Goal: Task Accomplishment & Management: Use online tool/utility

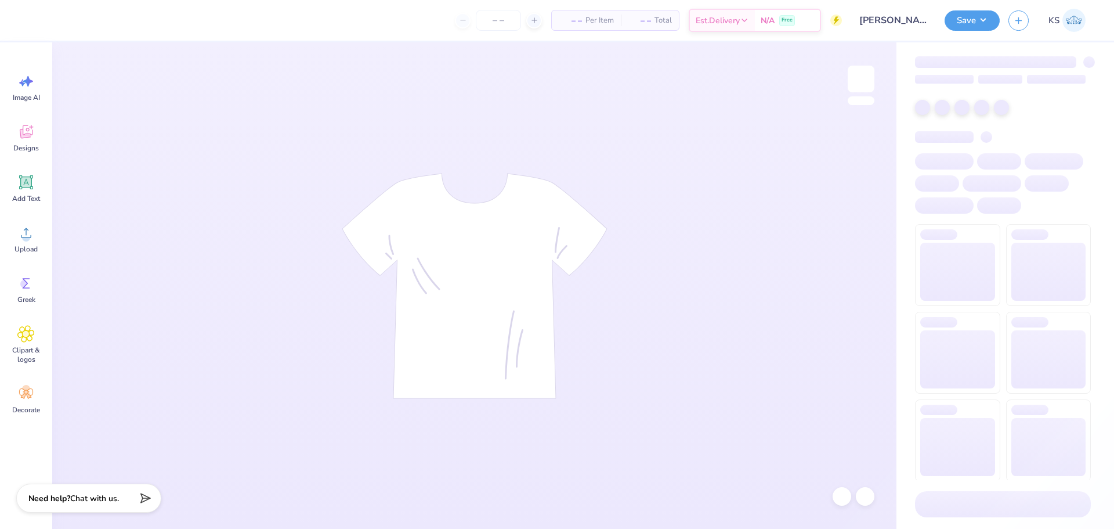
type input "[PERSON_NAME] : [US_STATE][GEOGRAPHIC_DATA]"
type input "24"
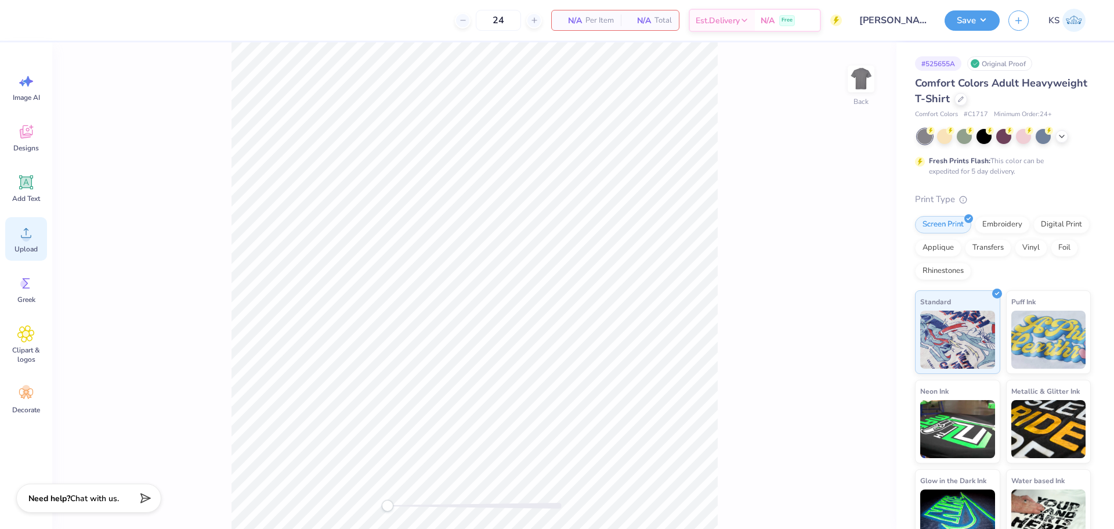
click at [27, 237] on circle at bounding box center [26, 237] width 8 height 8
click at [27, 138] on icon at bounding box center [26, 131] width 13 height 13
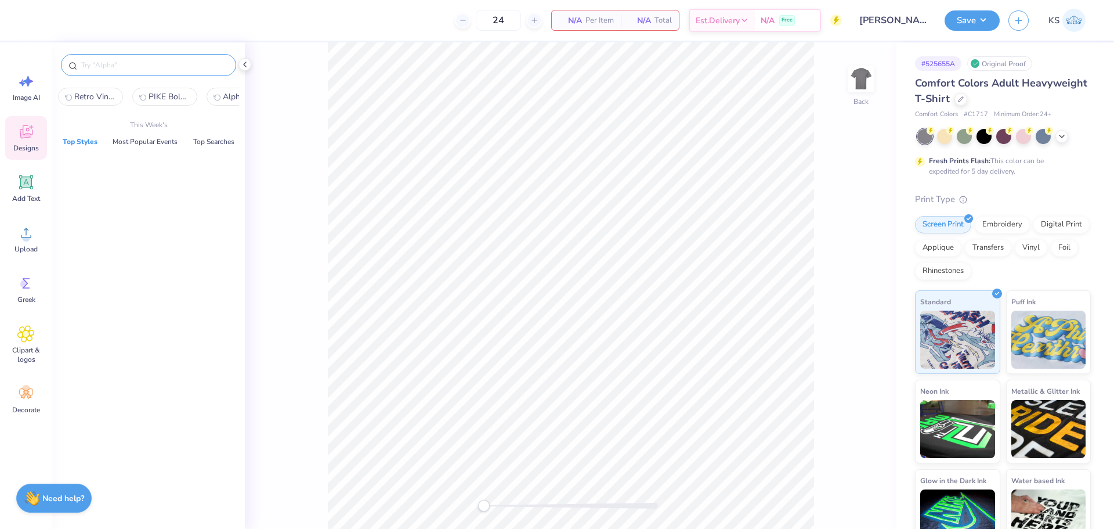
click at [151, 70] on input "text" at bounding box center [154, 65] width 149 height 12
paste input "Alpha Delta Pi Football Themed Drawing on Pennants Game Day Sweater"
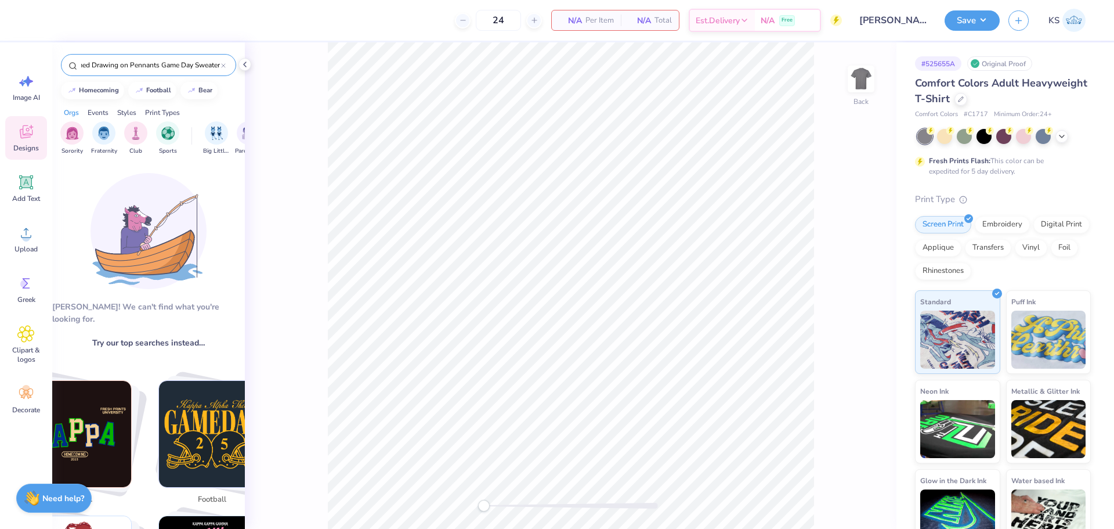
click at [212, 60] on input "Alpha Delta Pi Football Themed Drawing on Pennants Game Day Sweater" at bounding box center [150, 65] width 141 height 12
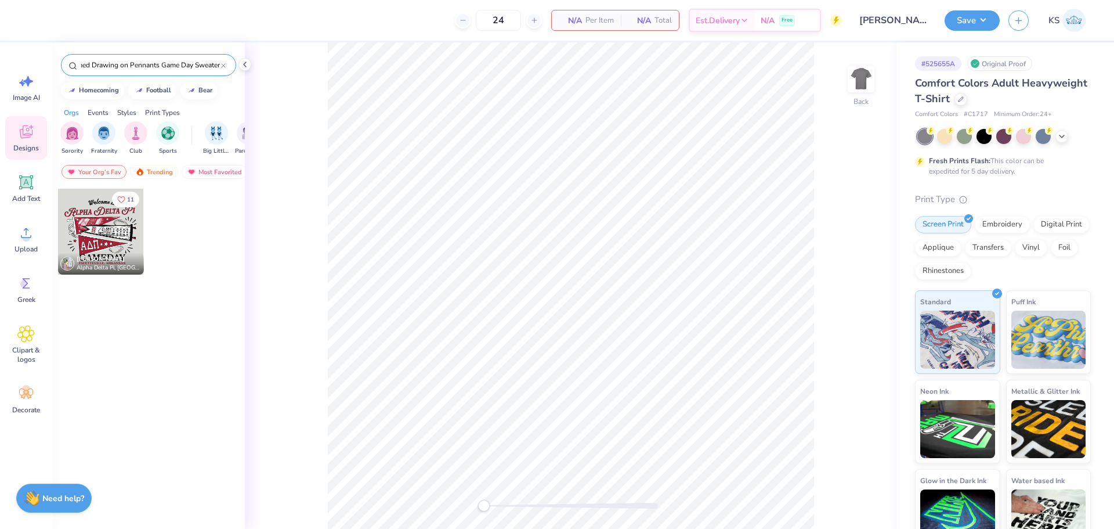
click at [213, 60] on input "Alpha Delta Pi Football Themed Drawing on Pennants Game Day Sweater" at bounding box center [150, 65] width 141 height 12
type input "Alpha Delta Pi Football Themed Drawing on Pennants Game Day Sweater"
click at [113, 230] on div at bounding box center [101, 232] width 86 height 86
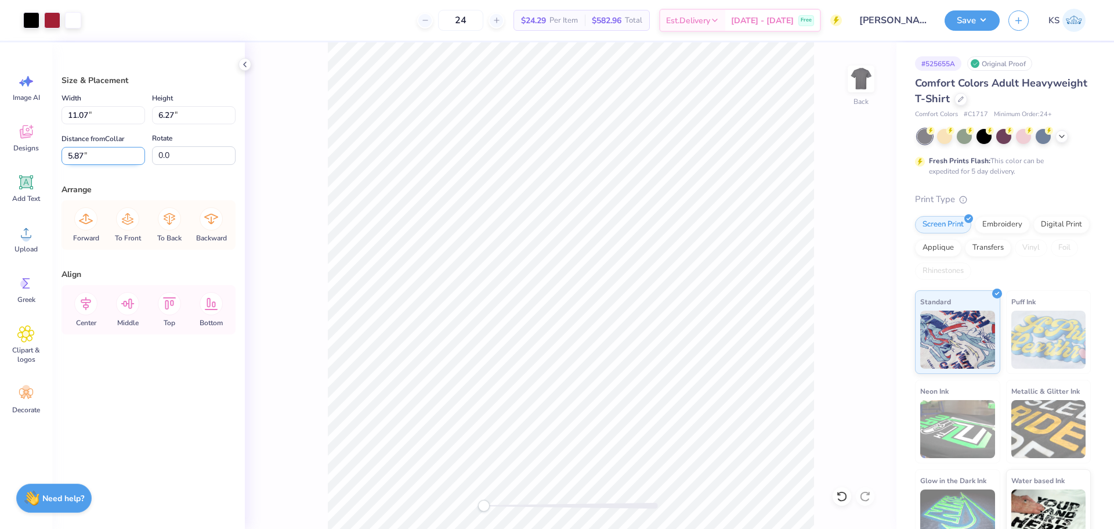
click at [93, 161] on input "5.87" at bounding box center [104, 156] width 84 height 18
click at [119, 118] on input "11.07" at bounding box center [104, 115] width 84 height 18
click at [219, 185] on div "Arrange" at bounding box center [149, 189] width 174 height 12
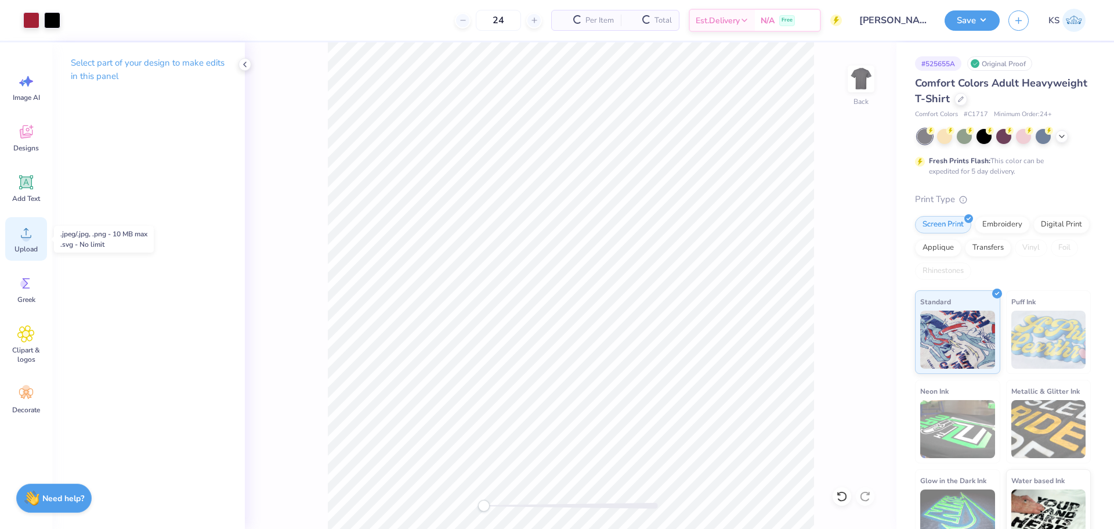
click at [29, 236] on circle at bounding box center [26, 237] width 8 height 8
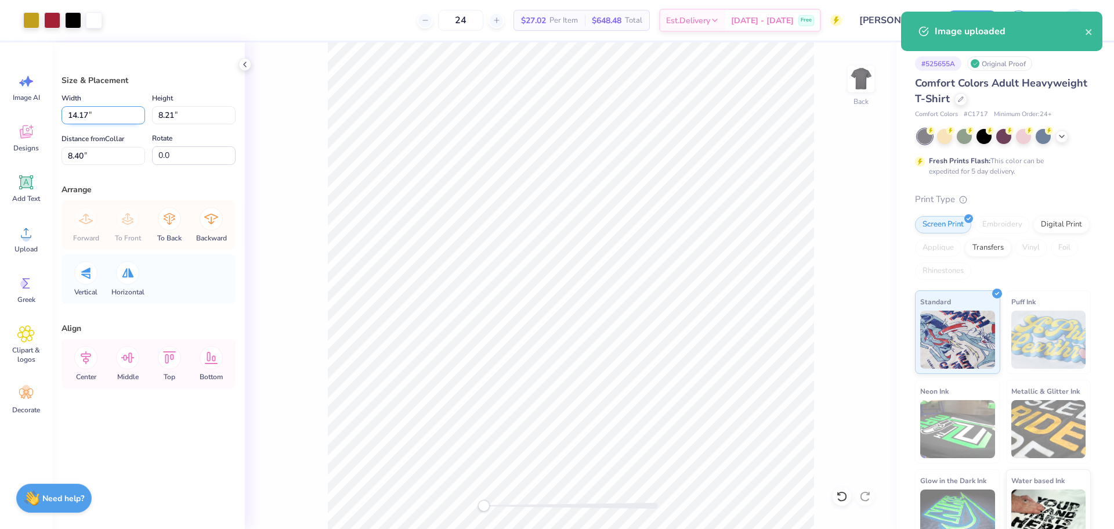
click at [112, 123] on input "14.17" at bounding box center [104, 115] width 84 height 18
paste input "1.0"
type input "11.07"
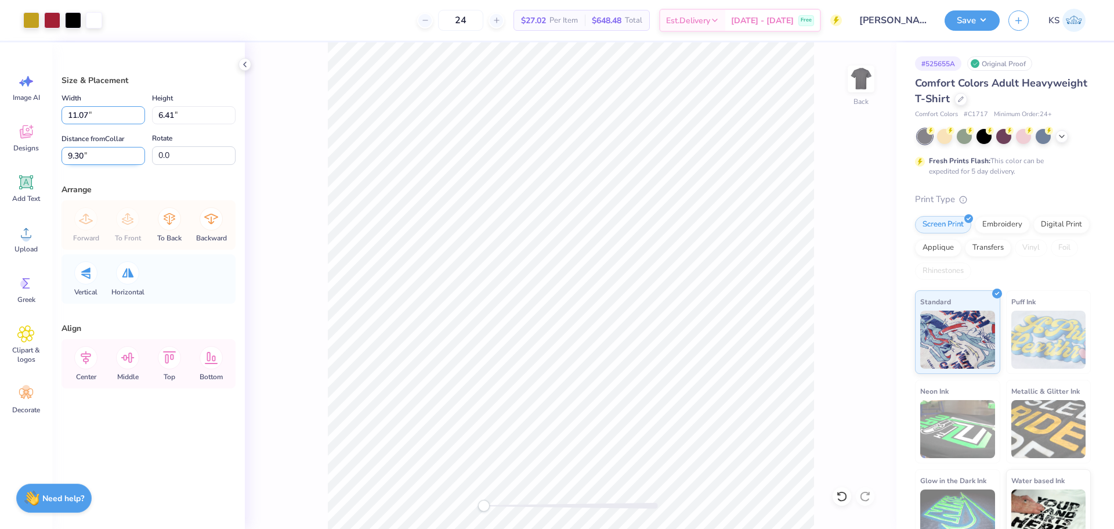
type input "6.41"
click at [108, 157] on input "9.30" at bounding box center [104, 156] width 84 height 18
paste input "5.87"
type input "5.87"
click at [657, 509] on li "Send to Back" at bounding box center [634, 514] width 91 height 23
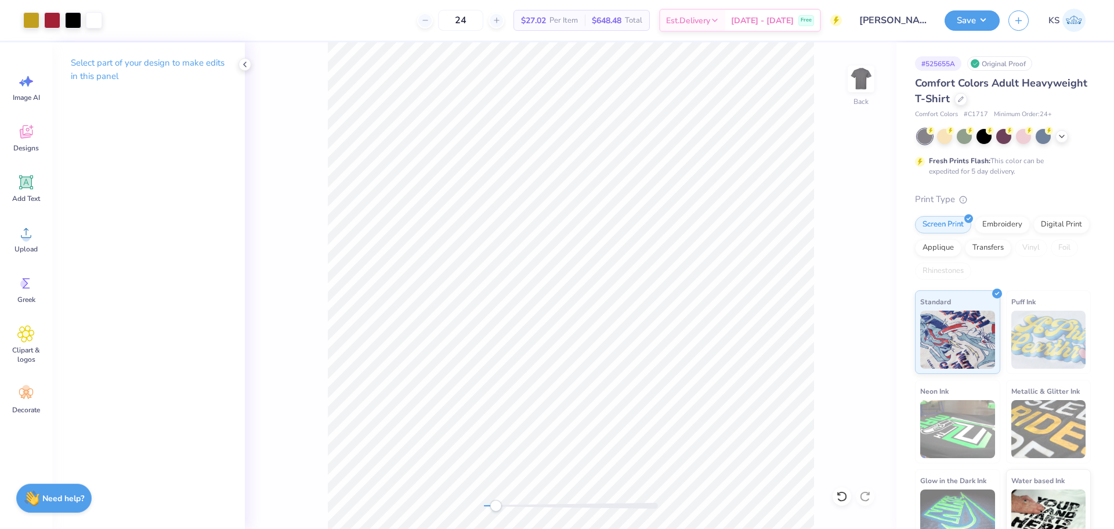
click at [495, 508] on div at bounding box center [571, 506] width 174 height 12
click at [836, 490] on icon at bounding box center [842, 496] width 12 height 12
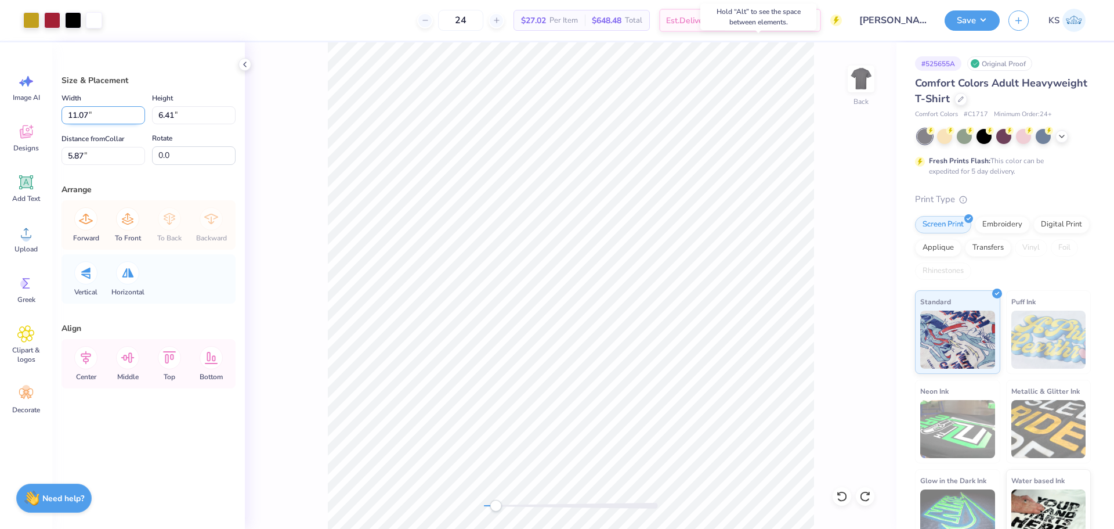
click at [111, 119] on input "11.07" at bounding box center [104, 115] width 84 height 18
drag, startPoint x: 79, startPoint y: 118, endPoint x: 88, endPoint y: 93, distance: 26.8
click at [92, 115] on input "11.07" at bounding box center [104, 115] width 84 height 18
type input "11.50"
type input "6.66"
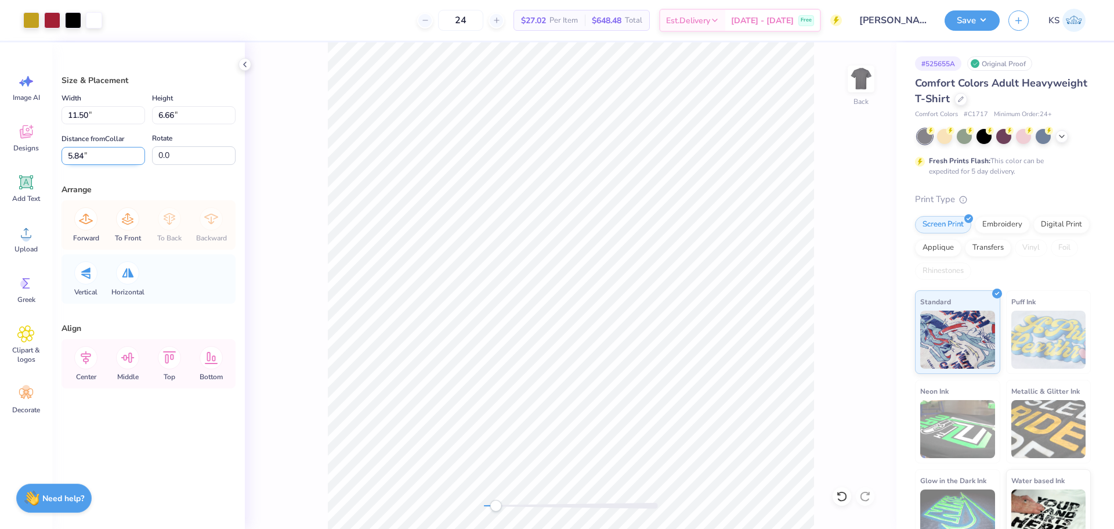
click at [97, 159] on input "5.84" at bounding box center [104, 156] width 84 height 18
type input "5.5"
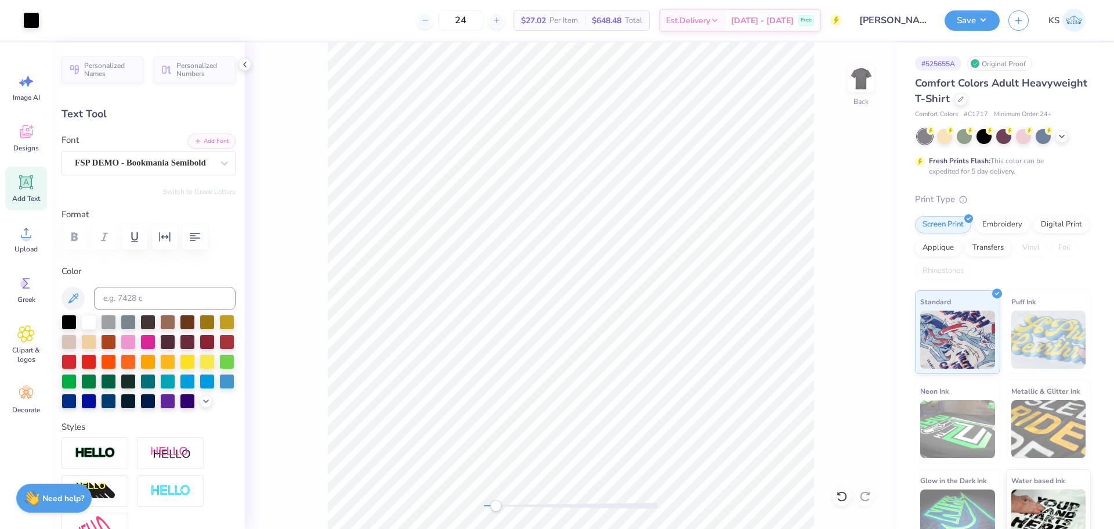
type input "7.27"
type input "1.05"
type input "12.38"
type textarea "LIGHT THE NIGHT"
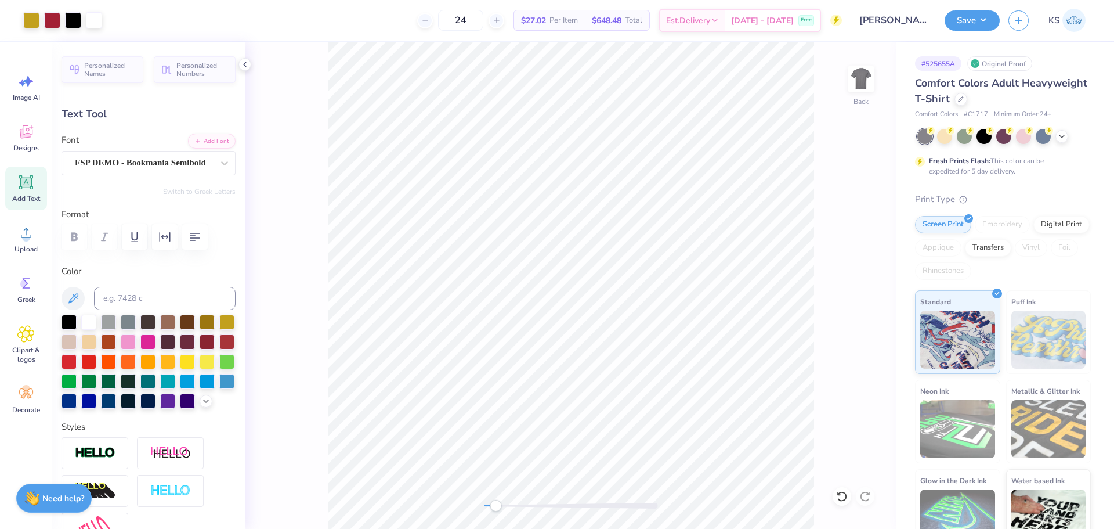
type input "7.31"
type input "0.38"
type input "13.63"
type textarea "TALLAHASSEE, FLORIDA"
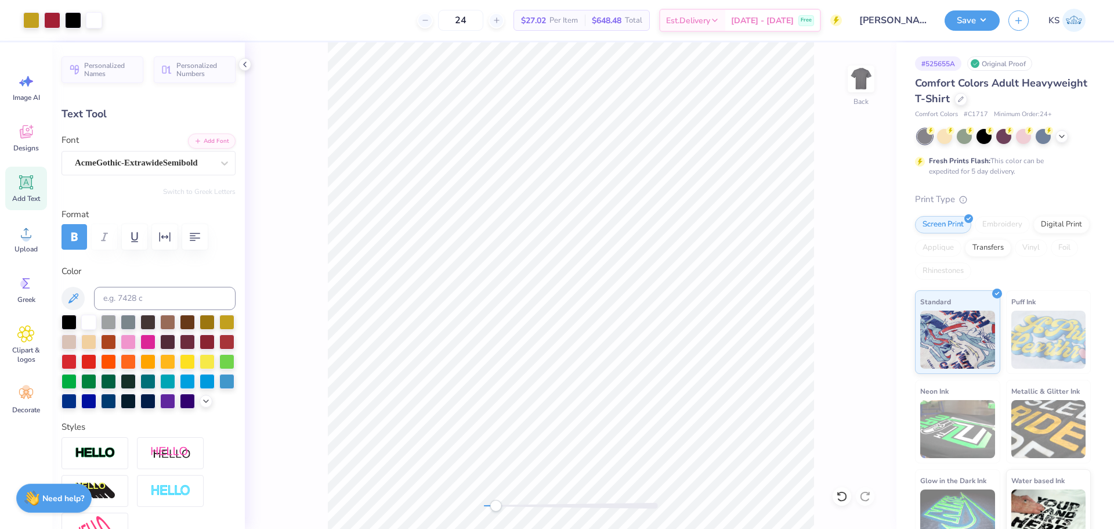
type input "11.20"
type input "1.73"
type input "4.12"
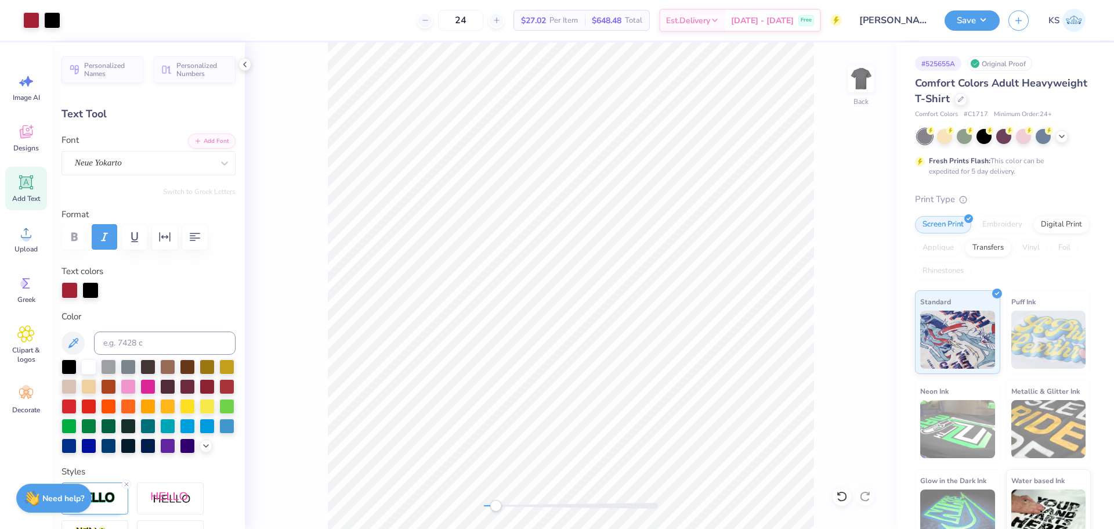
type input "-2.2"
type textarea "Gamma Phi Beta"
type input "11.06"
type input "1.93"
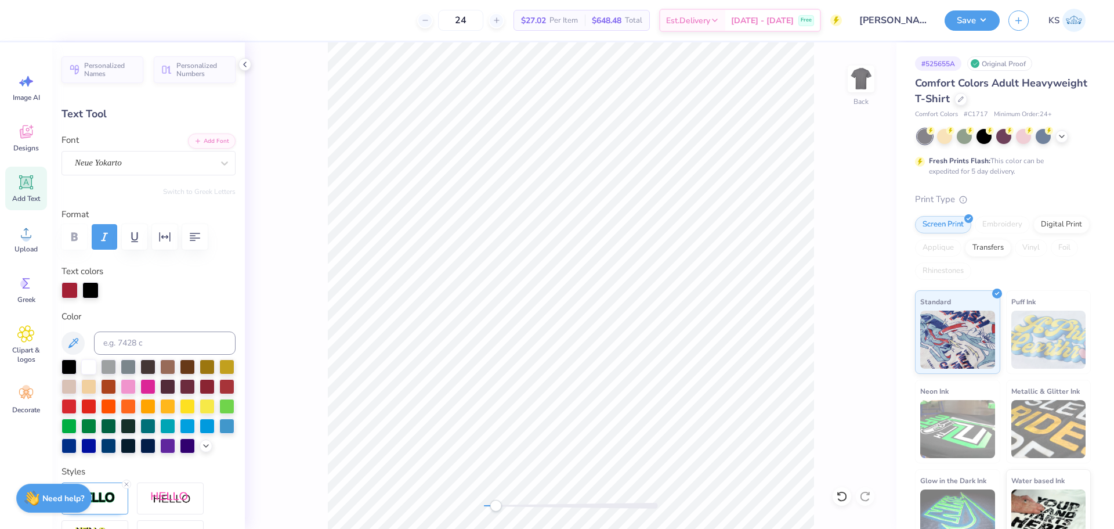
type input "1.88"
type textarea "x"
type input "0.72"
type input "0.83"
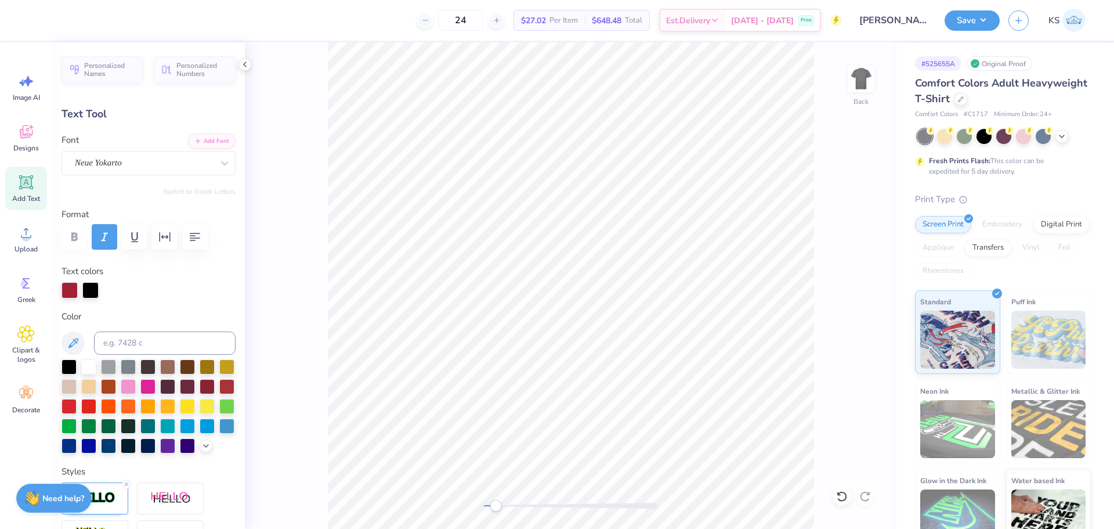
type input "3.76"
type textarea "Alpha Delta Phi"
type input "11.06"
type input "1.93"
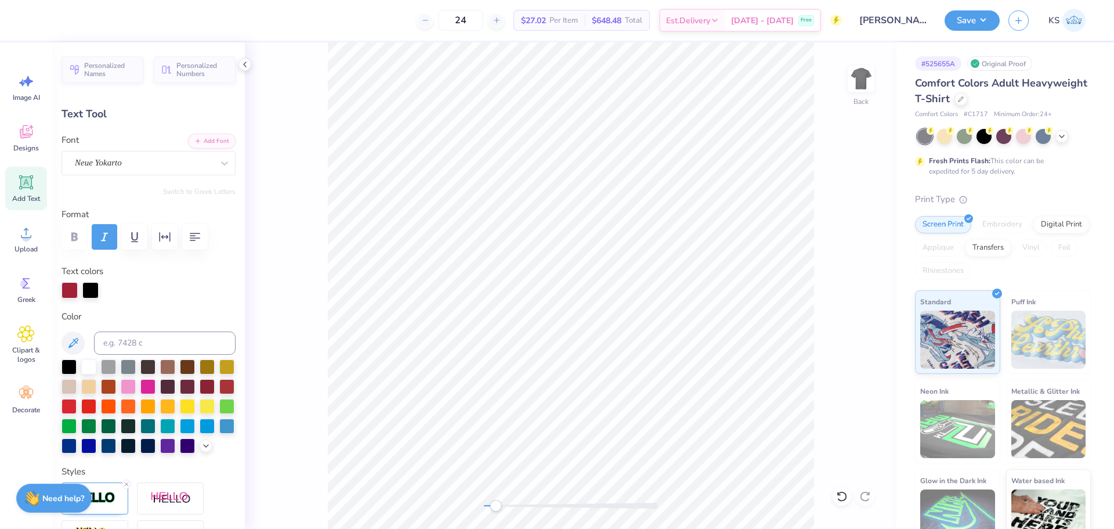
type input "1.88"
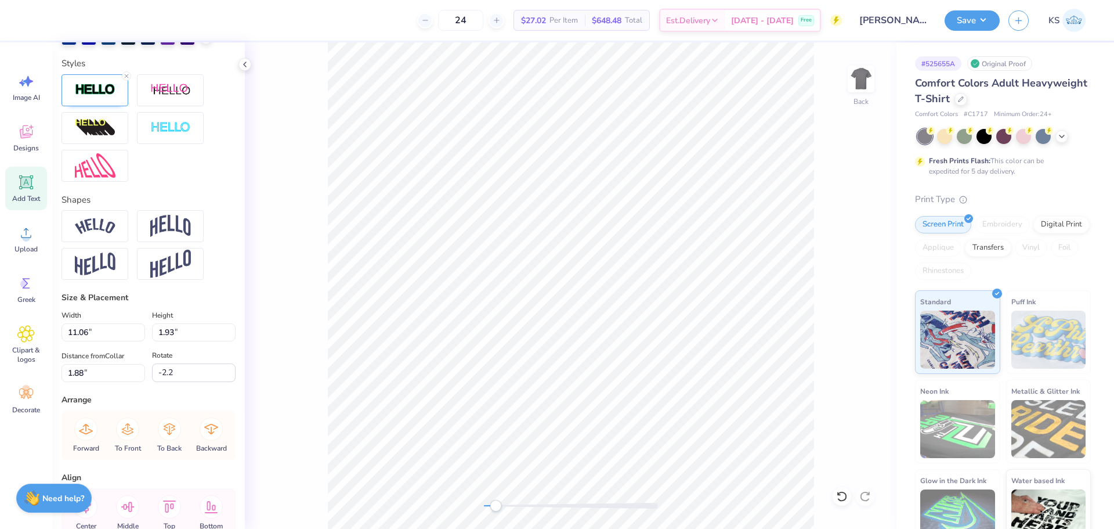
scroll to position [494, 0]
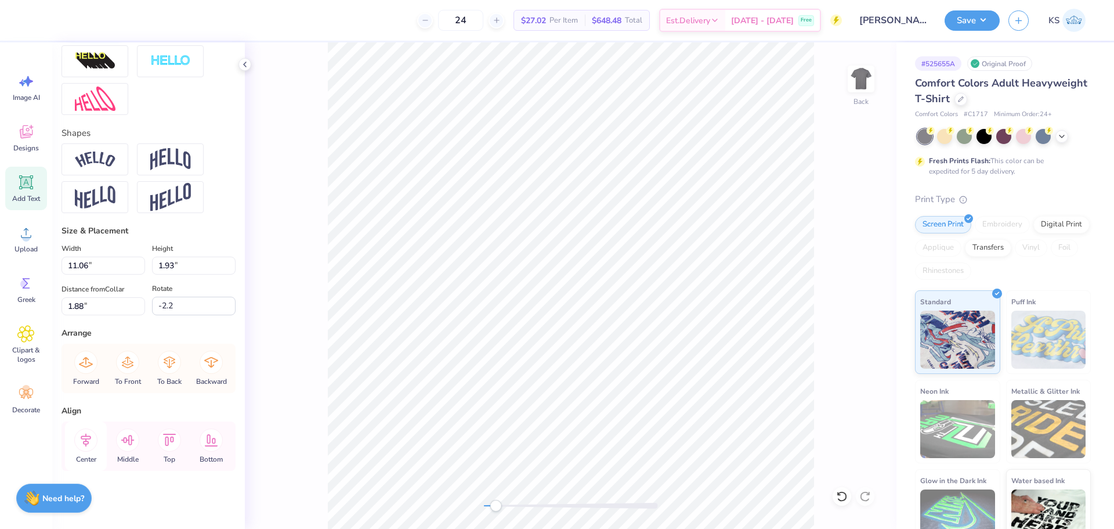
click at [89, 436] on icon at bounding box center [86, 439] width 10 height 13
type input "0.72"
type input "0.83"
type input "3.39"
click at [89, 435] on icon at bounding box center [85, 439] width 23 height 23
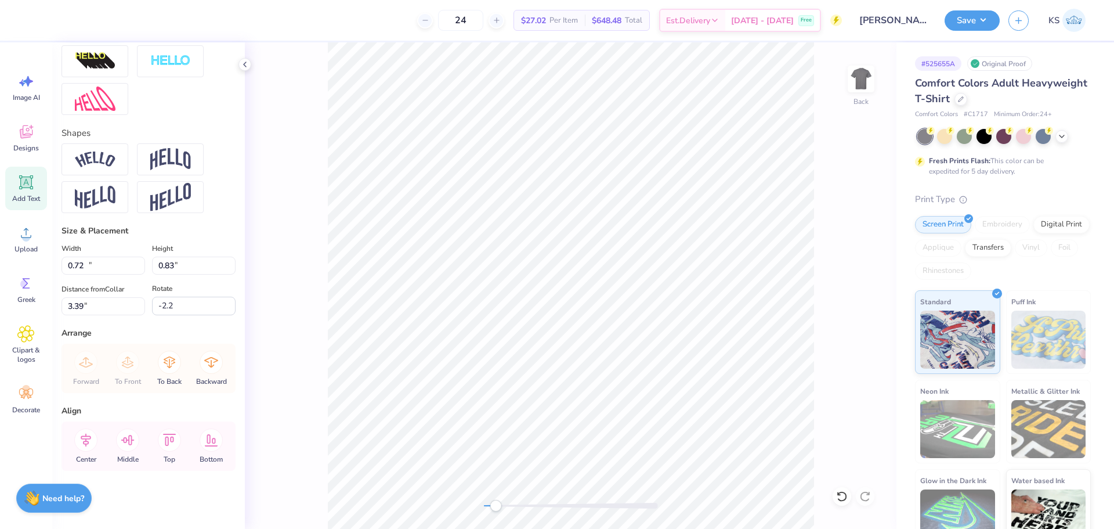
type input "11.98"
type input "1.73"
type input "4.17"
click at [84, 441] on icon at bounding box center [86, 439] width 10 height 13
type input "-2.2"
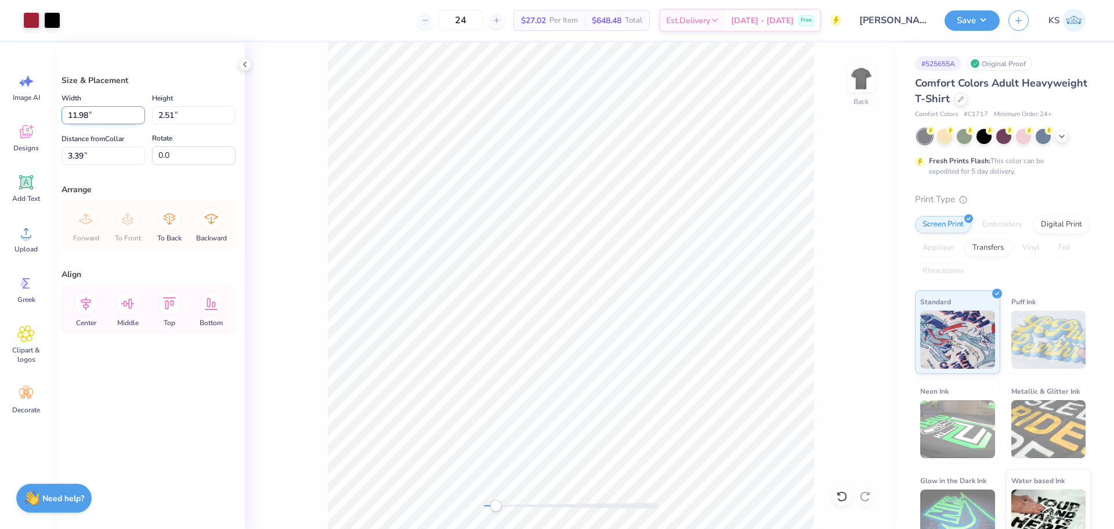
click at [92, 117] on input "11.98" at bounding box center [104, 115] width 84 height 18
type input "11.00"
type input "2.30"
type input "3.50"
click at [842, 498] on icon at bounding box center [842, 496] width 12 height 12
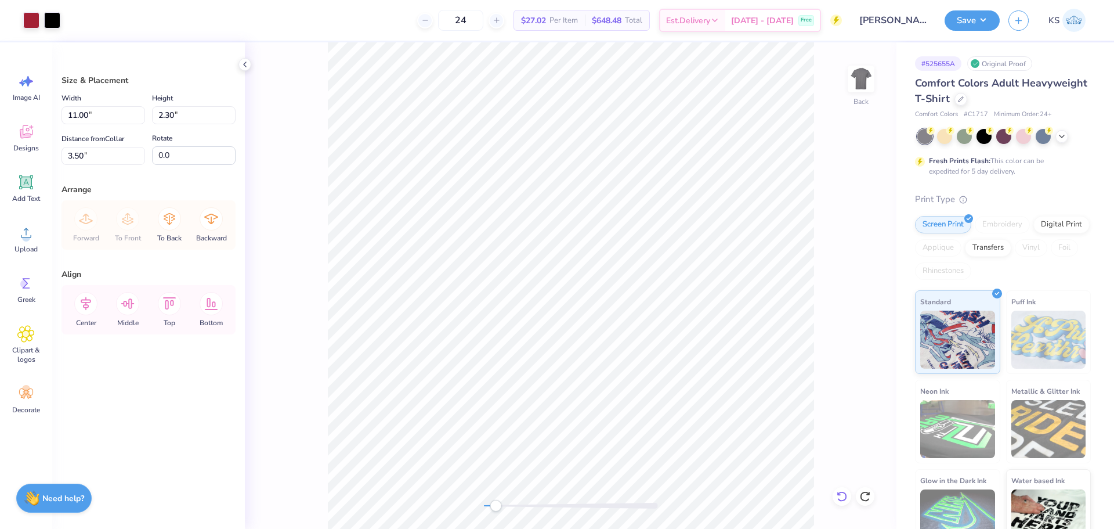
type input "11.98"
type input "2.51"
type input "3.39"
click at [92, 114] on input "11.98" at bounding box center [104, 115] width 84 height 18
type input "11.00"
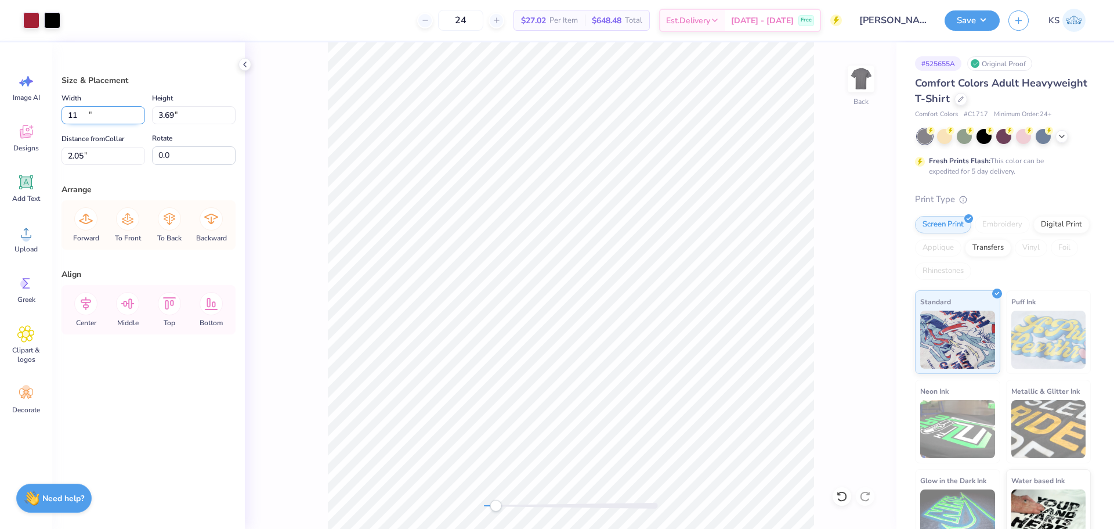
type input "3.69"
type input "2.16"
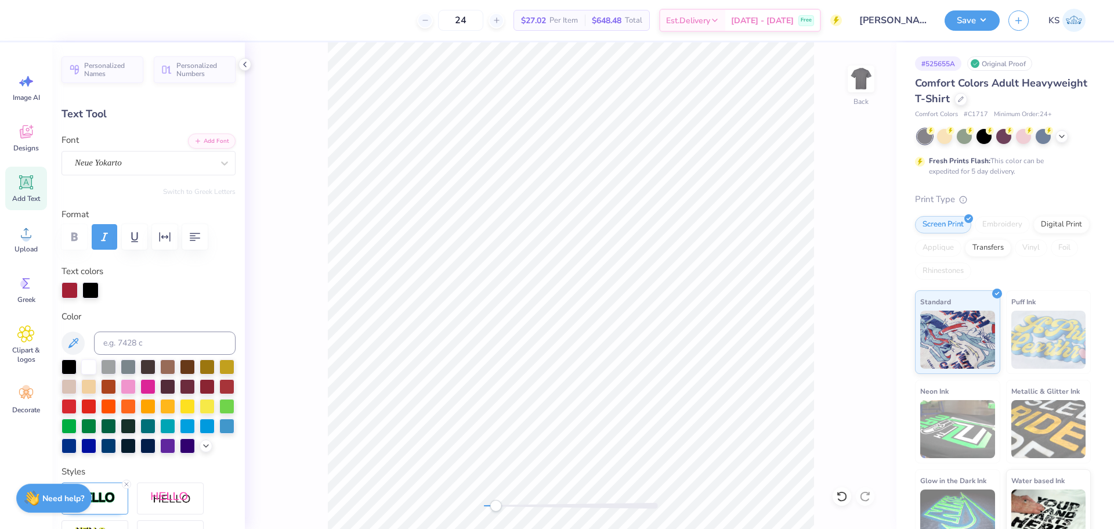
type input "10.16"
type input "1.77"
type input "2.16"
type textarea "Gamma Phi Beta x"
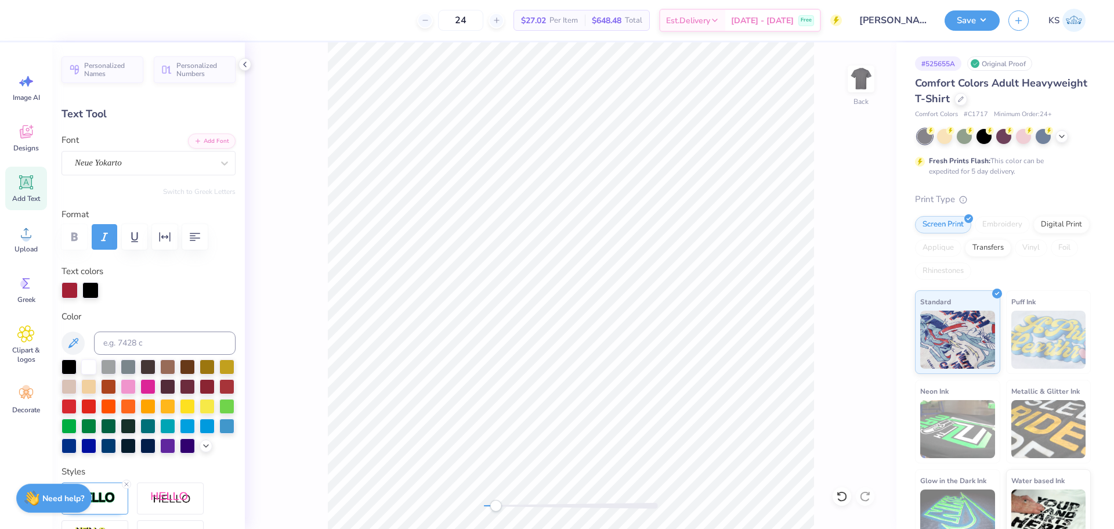
scroll to position [10, 5]
type input "0.0"
click at [840, 496] on icon at bounding box center [842, 496] width 12 height 12
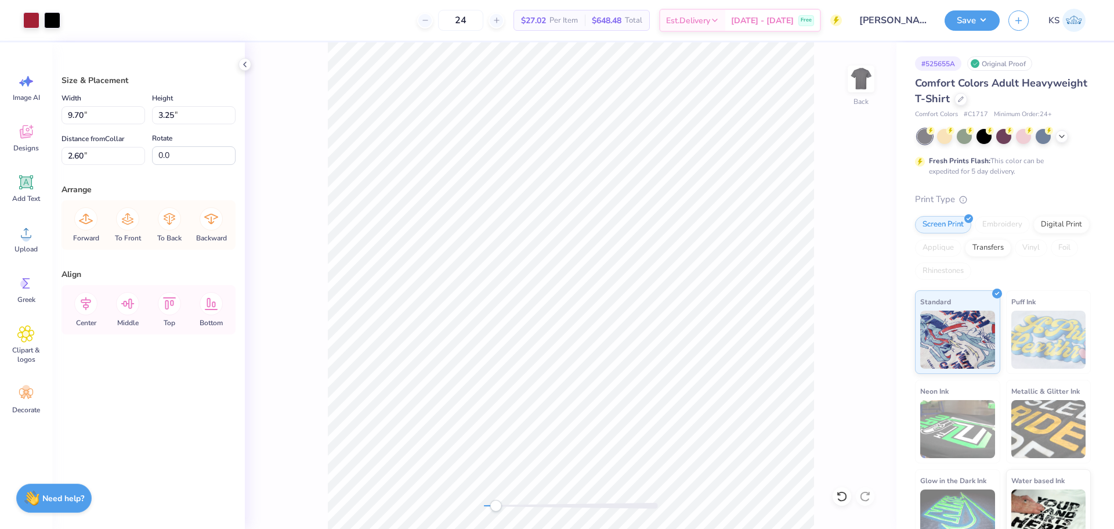
type input "9.70"
type input "3.25"
type input "2.42"
click at [841, 491] on icon at bounding box center [842, 496] width 12 height 12
type input "2.42"
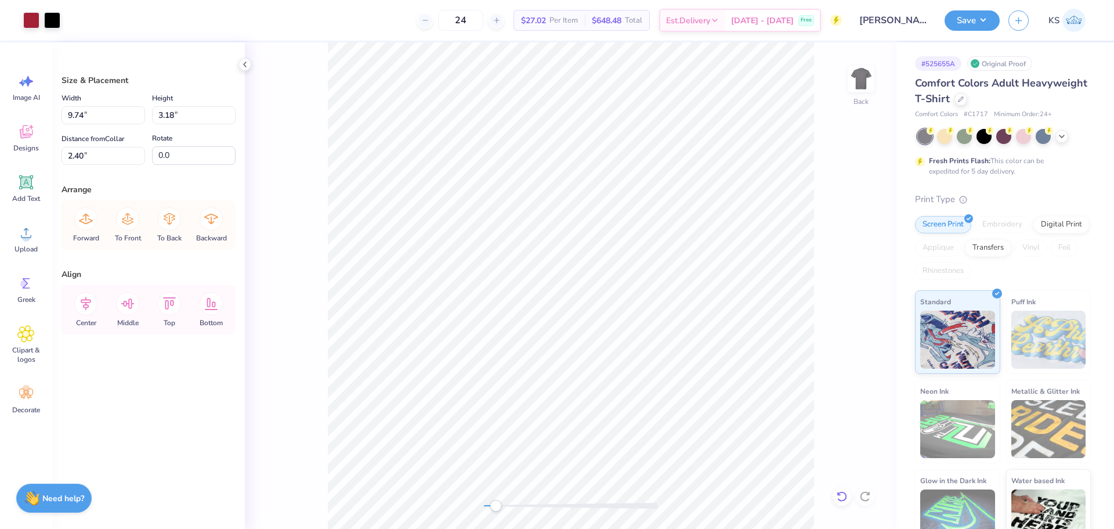
type input "9.74"
type input "3.18"
type input "2.40"
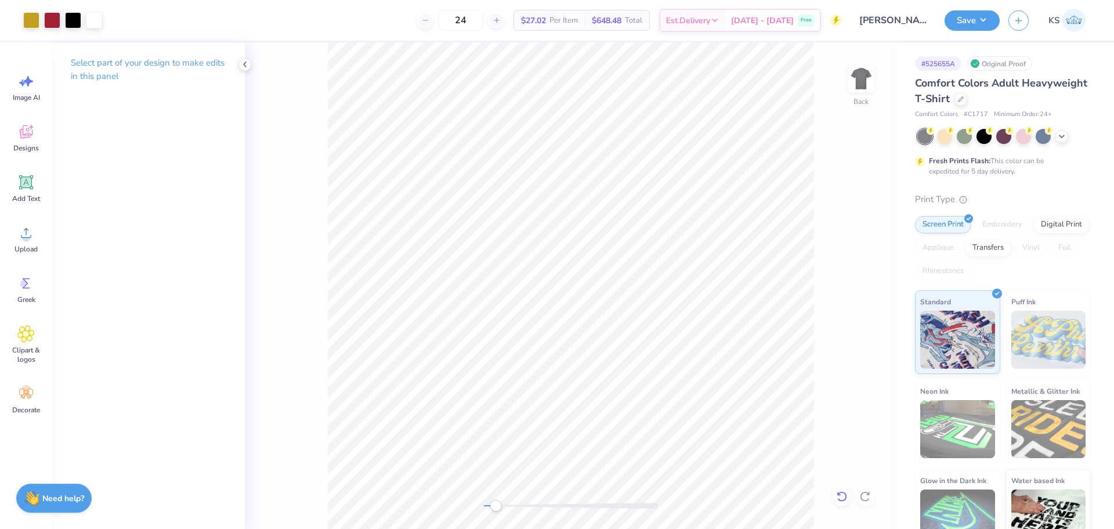
click at [840, 497] on icon at bounding box center [842, 496] width 12 height 12
click at [455, 498] on div "Back" at bounding box center [571, 285] width 652 height 486
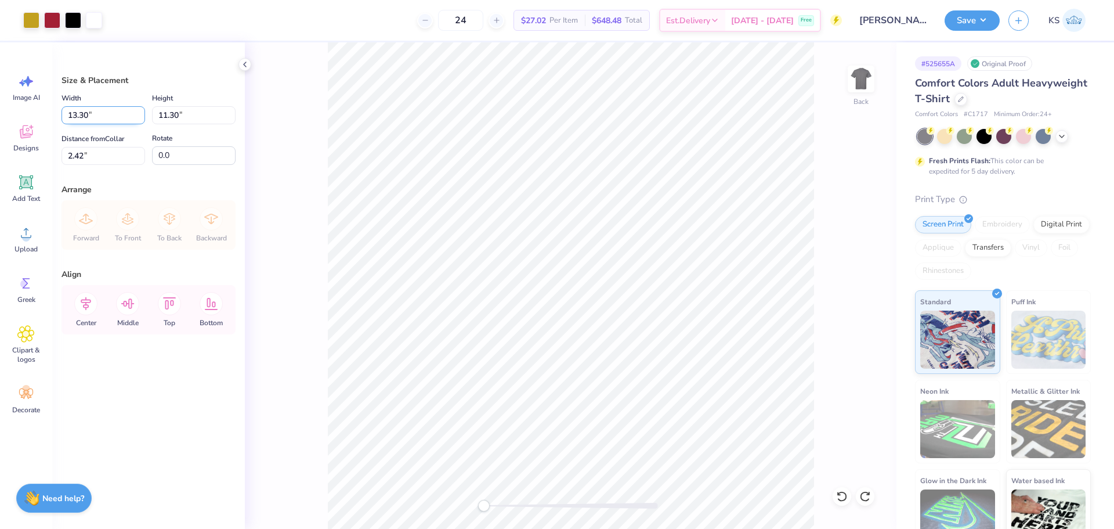
click at [97, 117] on input "13.30" at bounding box center [104, 115] width 84 height 18
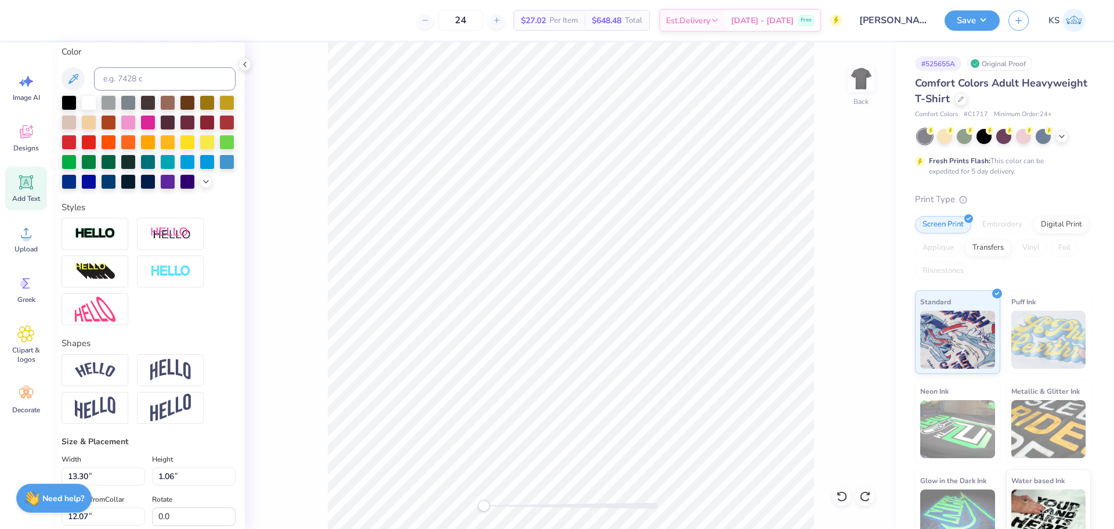
scroll to position [450, 0]
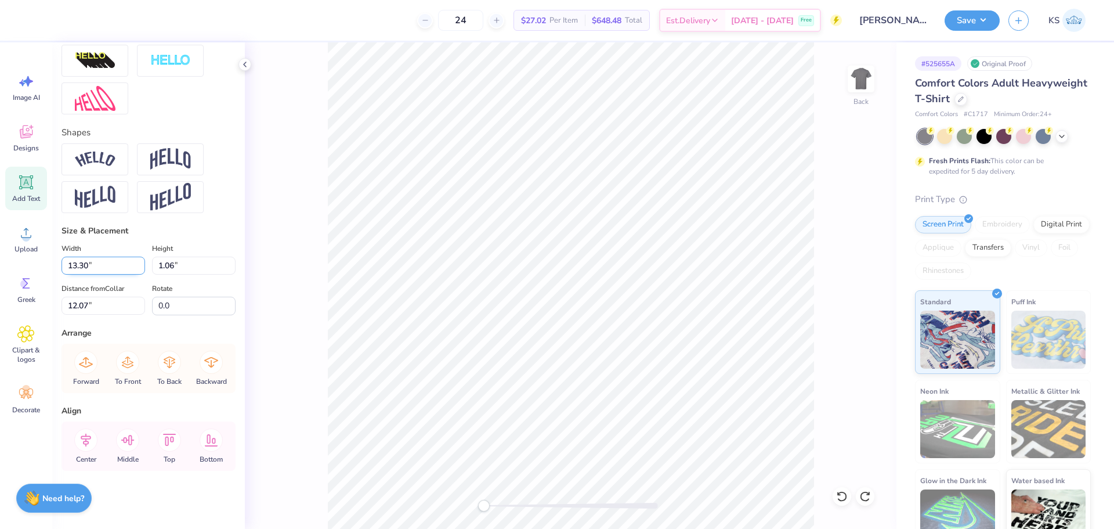
click at [99, 265] on input "13.30" at bounding box center [104, 265] width 84 height 18
type input "12.50"
type input "1.00"
type input "12.10"
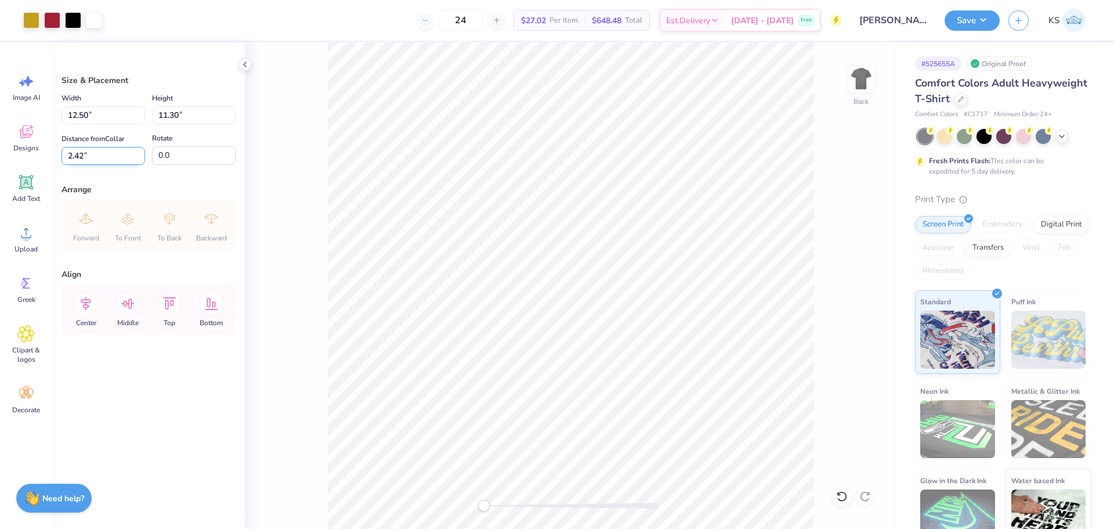
click at [113, 150] on input "2.42" at bounding box center [104, 156] width 84 height 18
click at [113, 150] on input "3.00" at bounding box center [104, 156] width 84 height 18
type input "2.00"
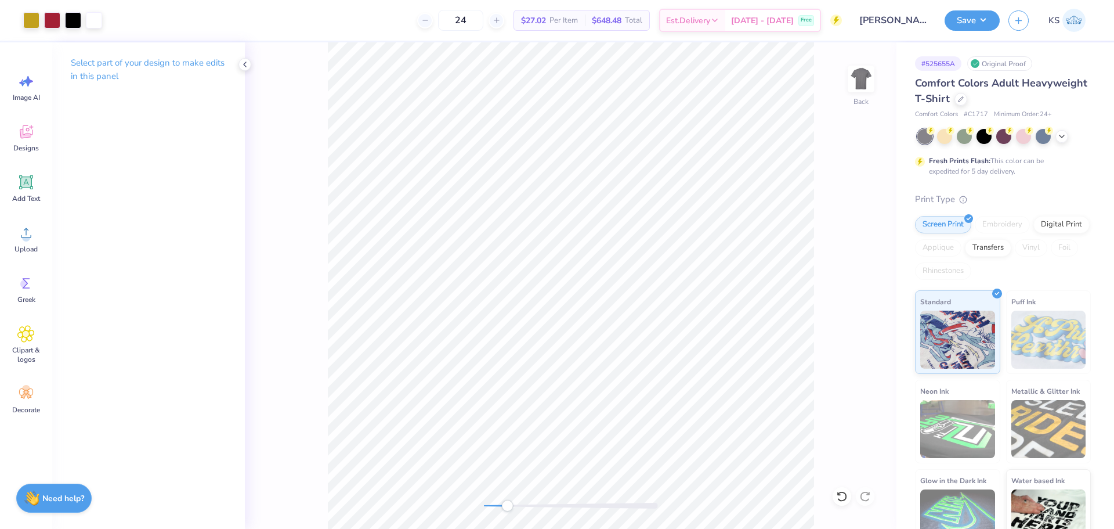
click at [507, 503] on div at bounding box center [571, 505] width 174 height 6
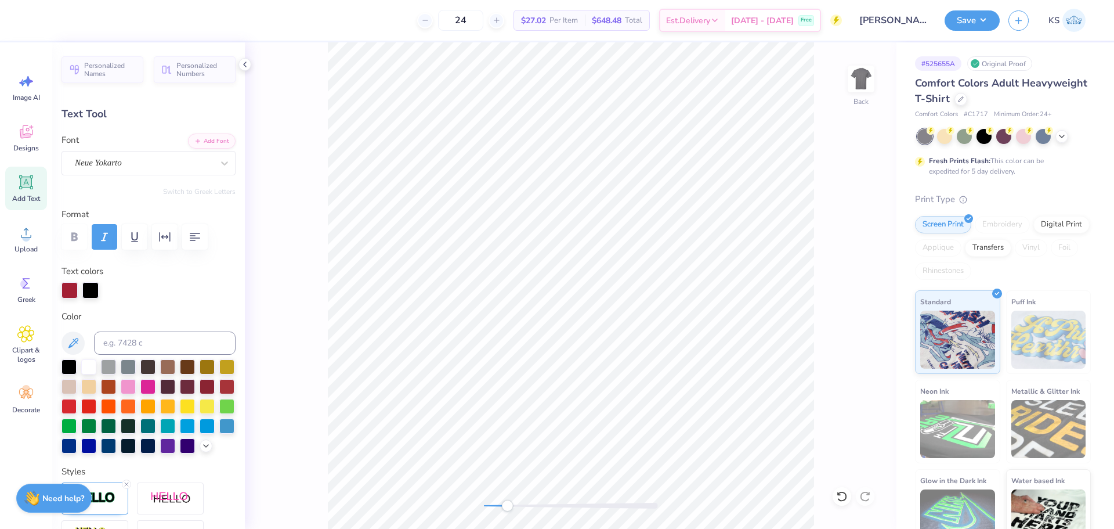
type input "0.39"
type input "0.45"
type input "2.33"
type input "0.0"
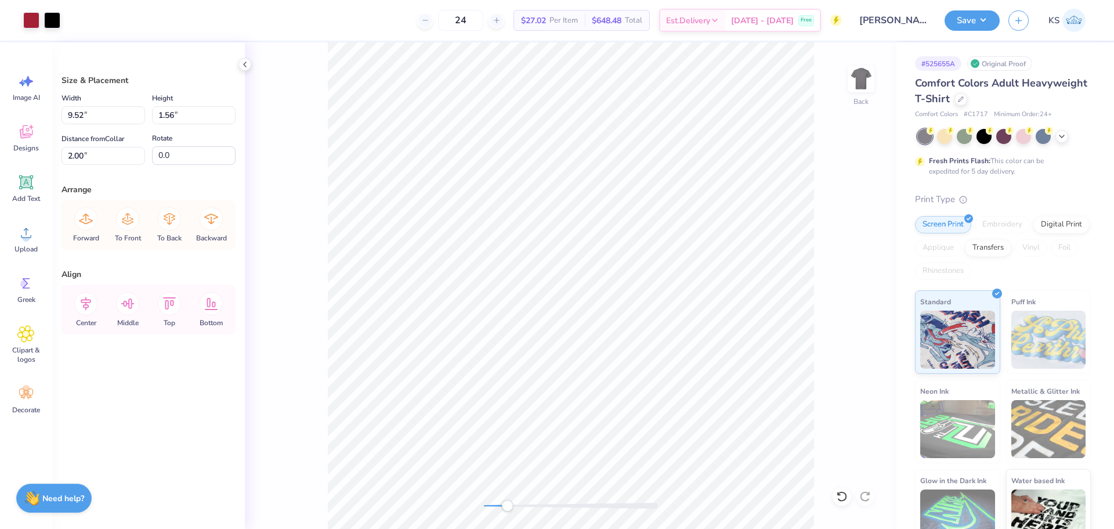
type input "2.70"
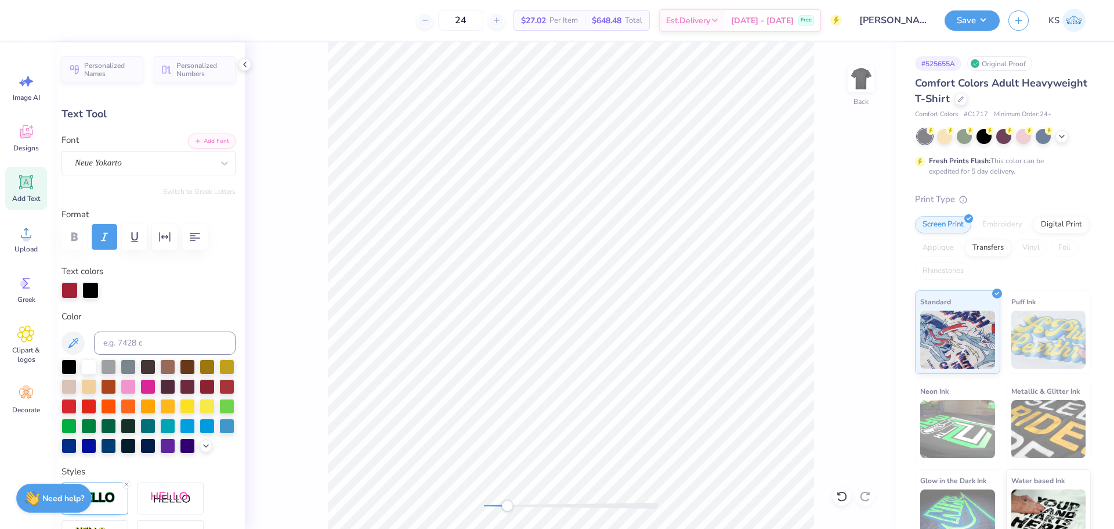
type input "0.0"
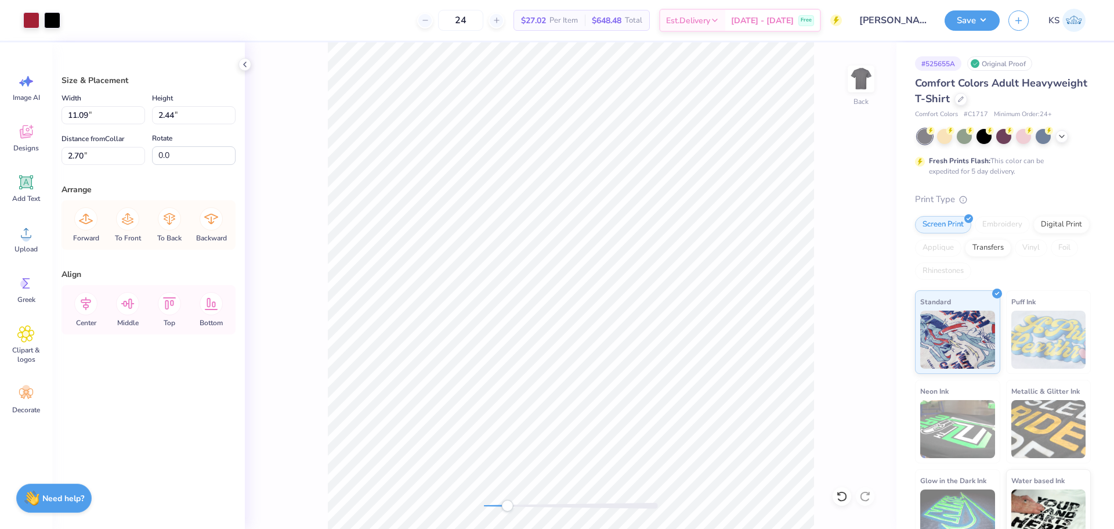
type input "2.69"
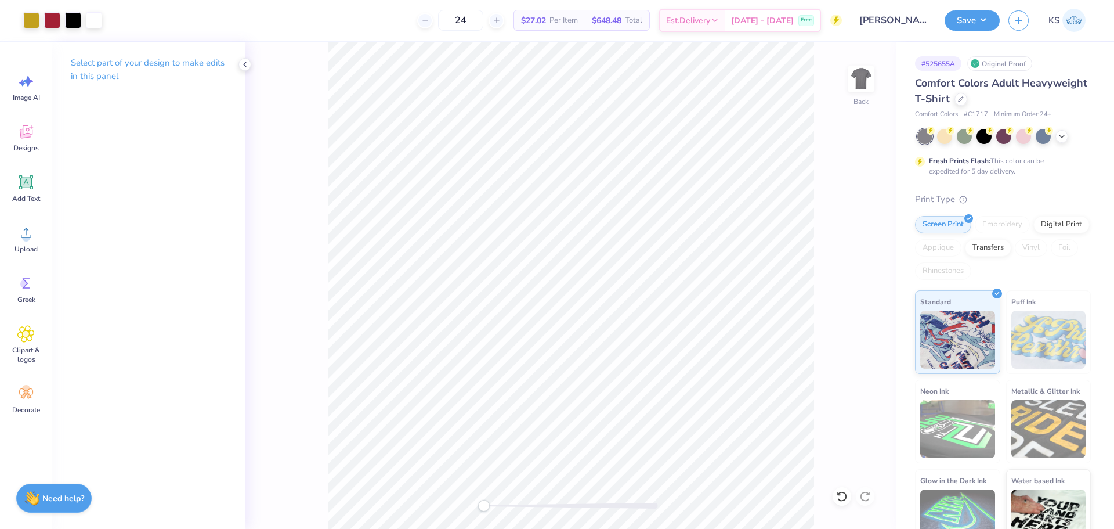
click at [417, 497] on div "Back" at bounding box center [571, 285] width 652 height 486
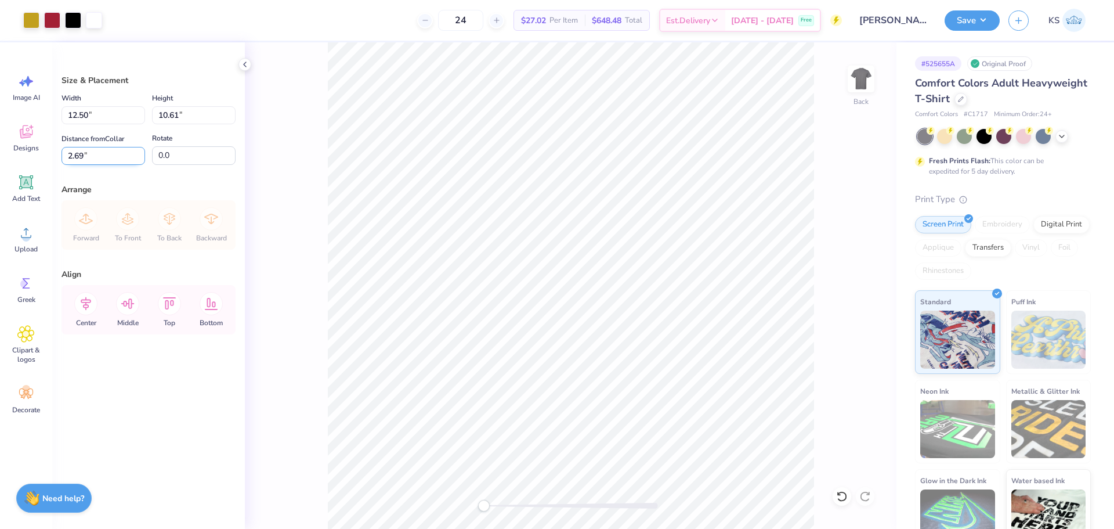
click at [95, 156] on input "2.69" at bounding box center [104, 156] width 84 height 18
type input "3.00"
click at [97, 120] on input "11.09" at bounding box center [104, 115] width 84 height 18
type input "12.00"
type input "2.64"
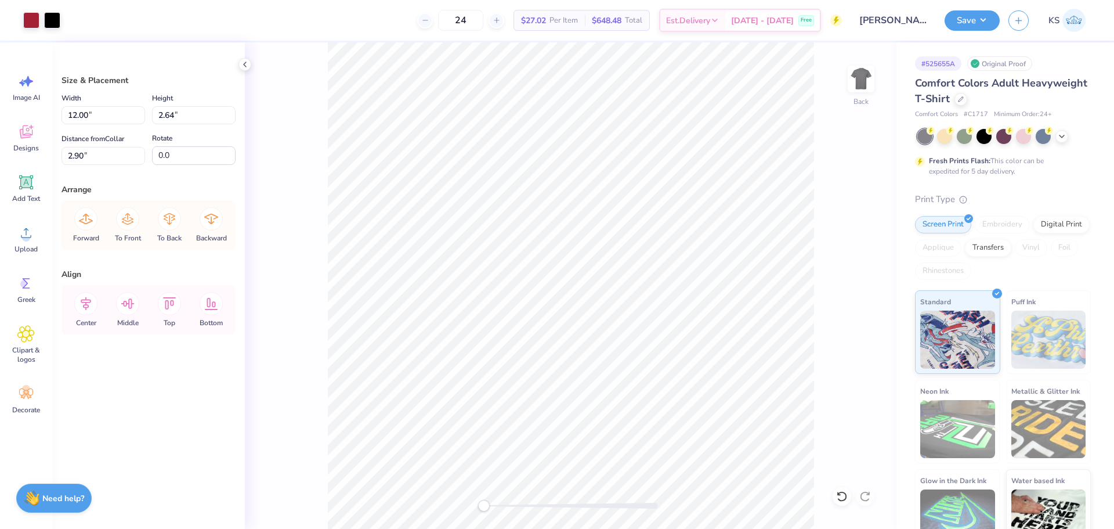
type input "2.72"
click at [120, 157] on input "2.72" at bounding box center [104, 156] width 84 height 18
type input "3.00"
click at [974, 22] on button "Save" at bounding box center [972, 19] width 55 height 20
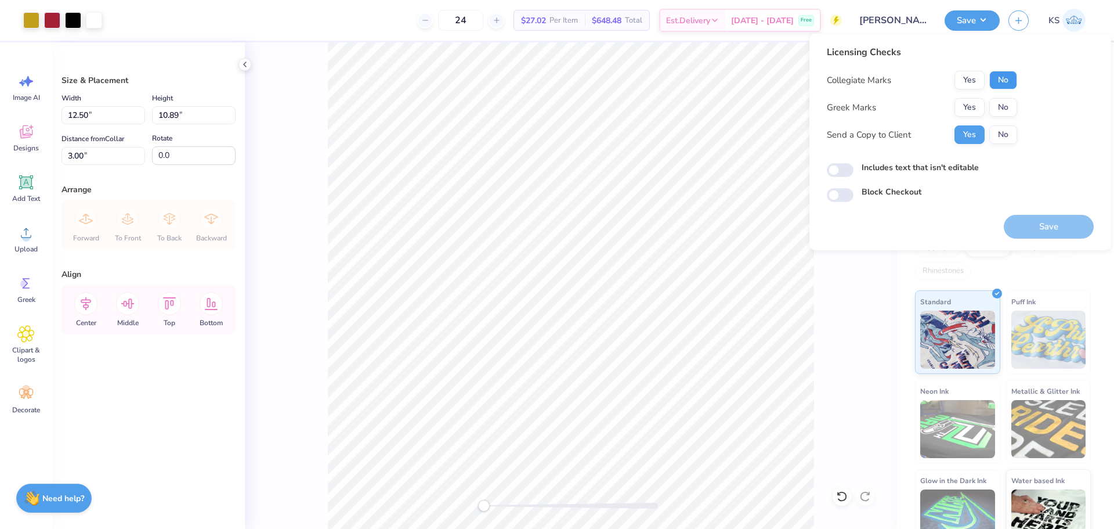
click at [994, 84] on button "No" at bounding box center [1003, 80] width 28 height 19
drag, startPoint x: 971, startPoint y: 106, endPoint x: 977, endPoint y: 120, distance: 15.1
click at [971, 107] on button "Yes" at bounding box center [969, 107] width 30 height 19
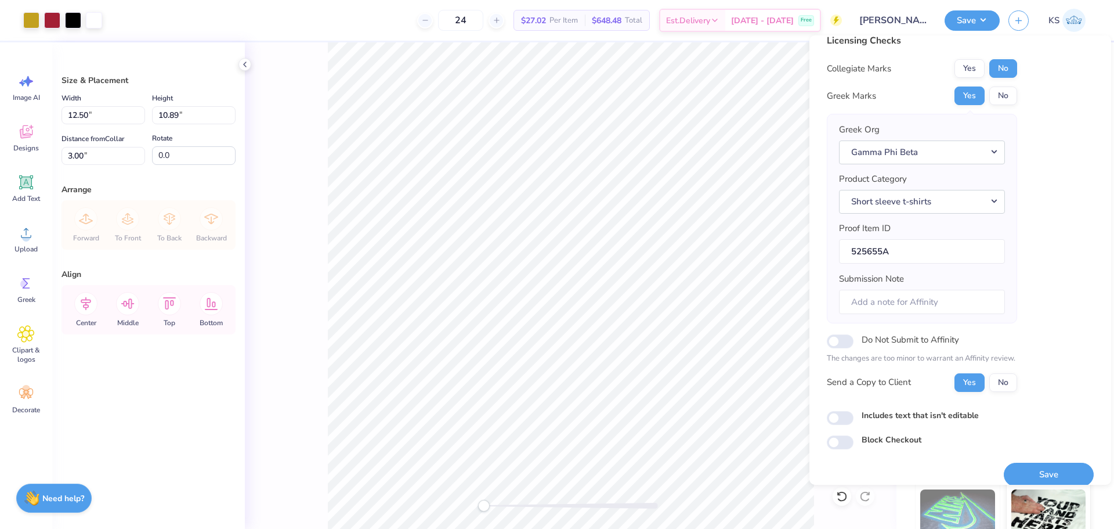
scroll to position [26, 0]
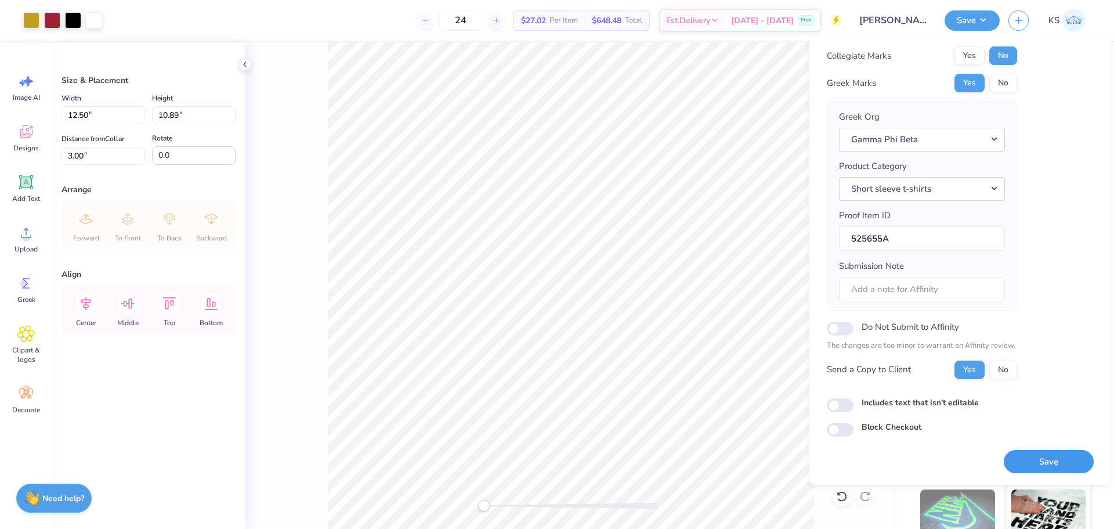
drag, startPoint x: 1025, startPoint y: 457, endPoint x: 851, endPoint y: 320, distance: 220.6
click at [1025, 457] on button "Save" at bounding box center [1049, 462] width 90 height 24
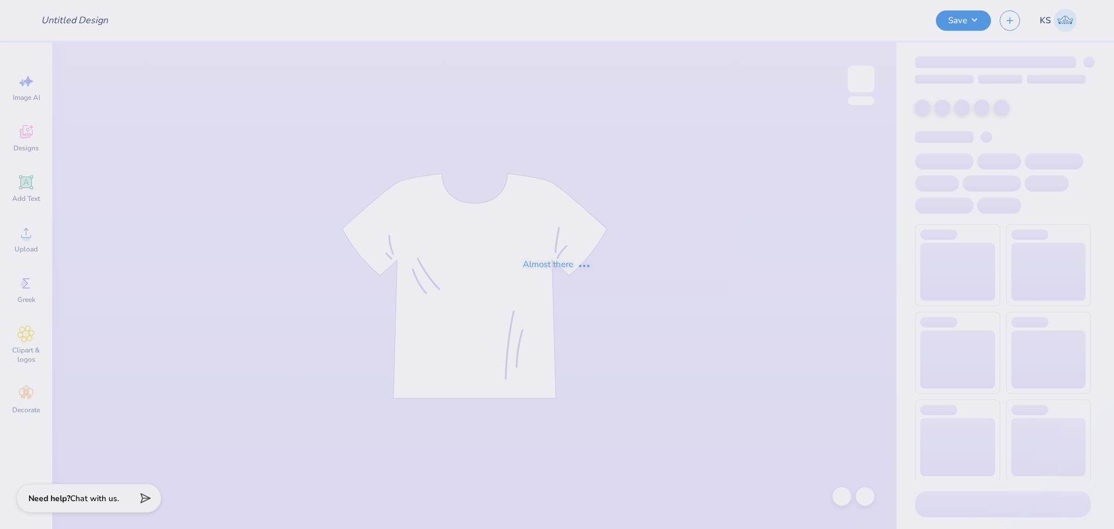
type input "[PERSON_NAME] : [US_STATE][GEOGRAPHIC_DATA]"
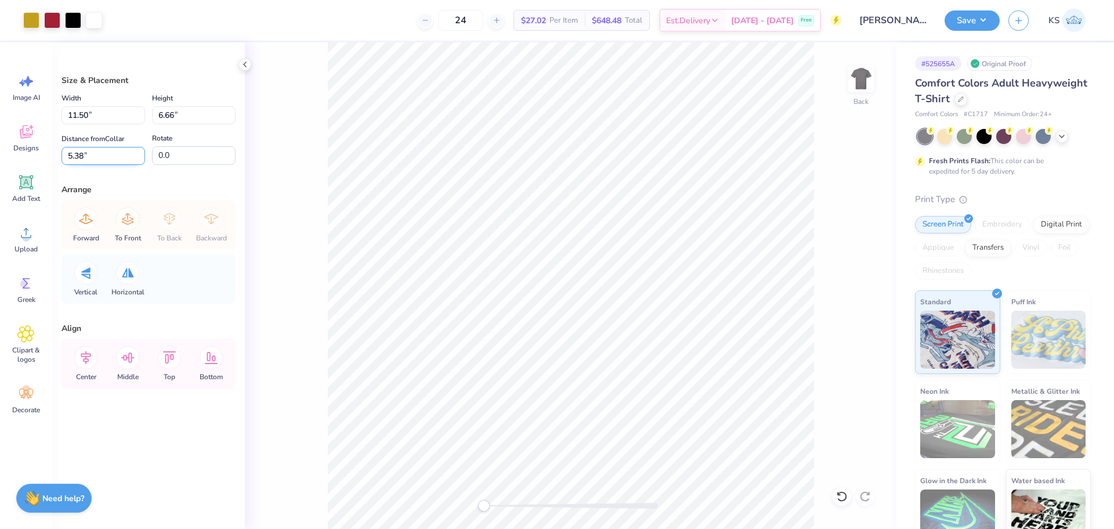
click at [93, 157] on input "5.38" at bounding box center [104, 156] width 84 height 18
click at [104, 115] on input "11.50" at bounding box center [104, 115] width 84 height 18
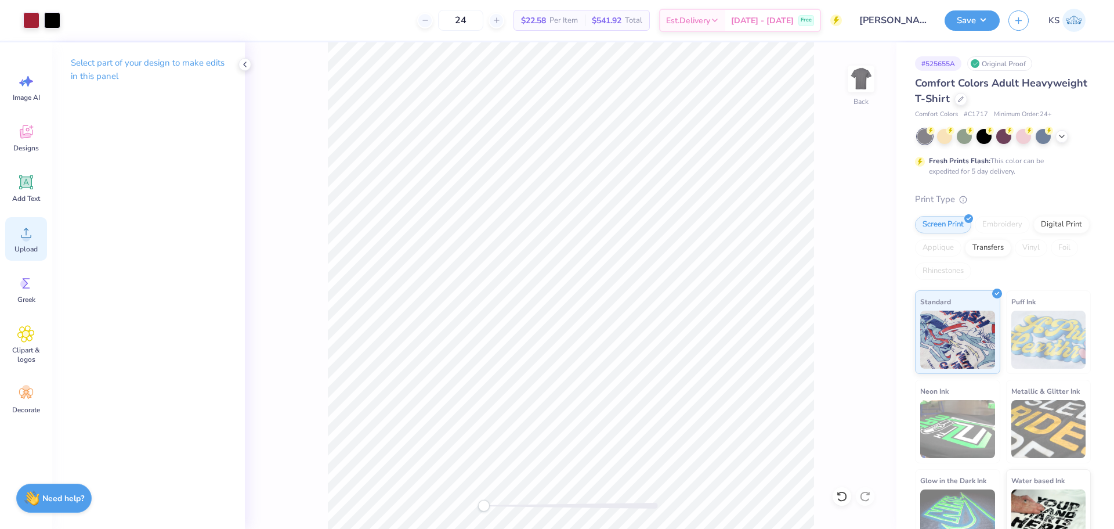
click at [26, 248] on span "Upload" at bounding box center [26, 248] width 23 height 9
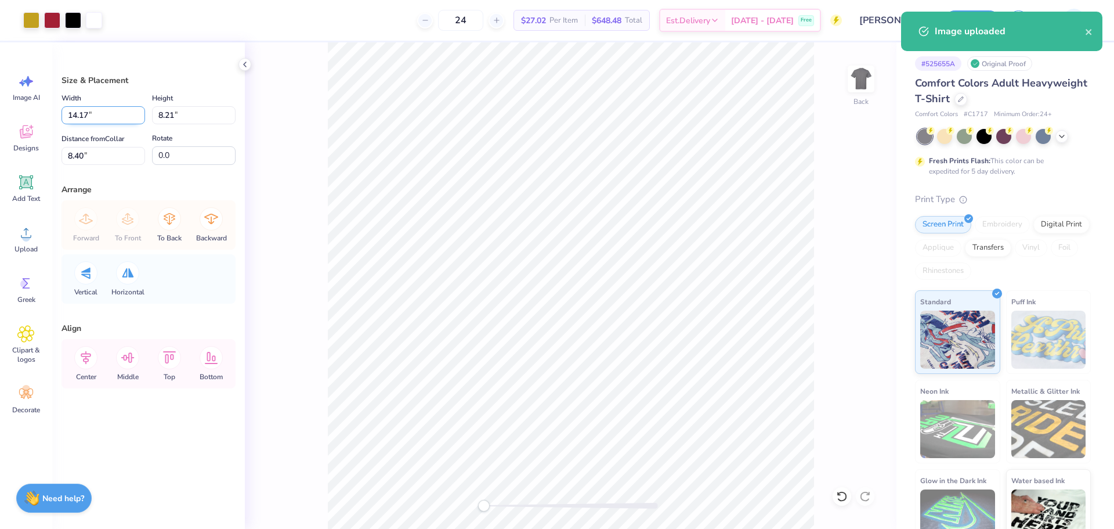
click at [107, 120] on div "Width 14.17 14.17 " Height 8.21 8.21 " Distance from Collar 8.40 8.40 " Rotate …" at bounding box center [149, 128] width 174 height 74
click at [107, 117] on input "14.17" at bounding box center [104, 115] width 84 height 18
paste input "1.50"
type input "11.50"
click at [117, 155] on input "8.40" at bounding box center [104, 156] width 84 height 18
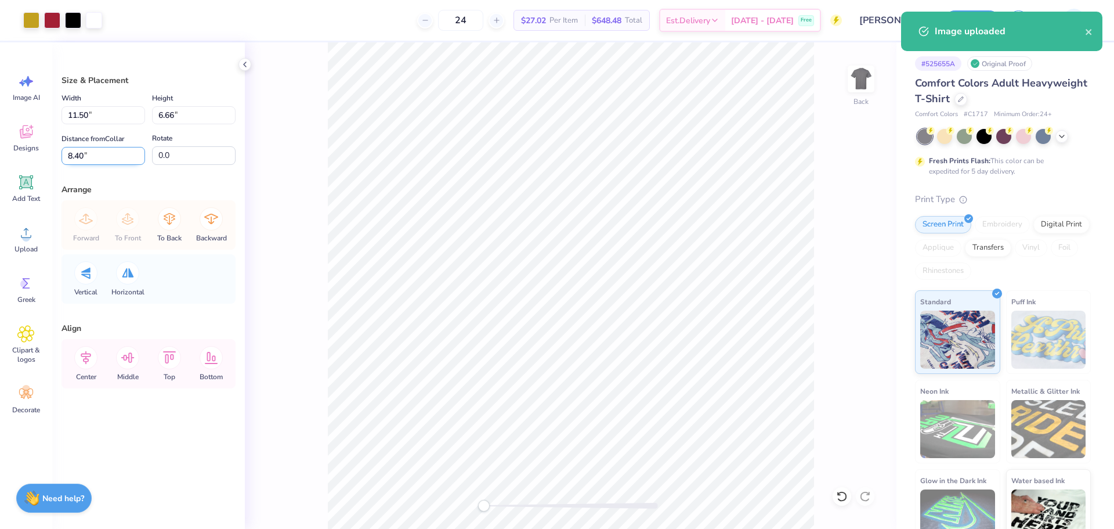
type input "6.66"
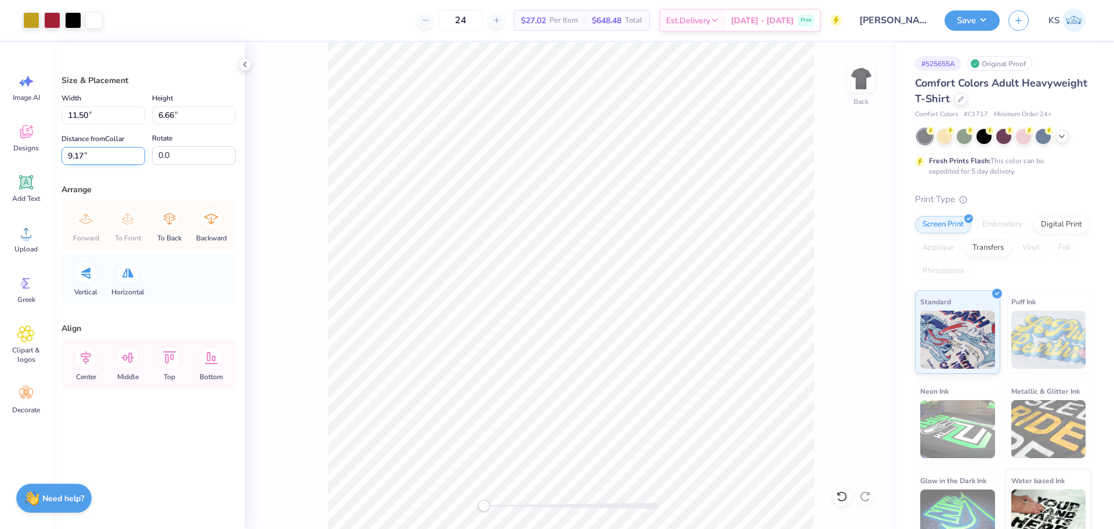
paste input "538"
paste input "5."
type input "5.38"
click at [572, 522] on li "Send to Back" at bounding box center [583, 514] width 91 height 23
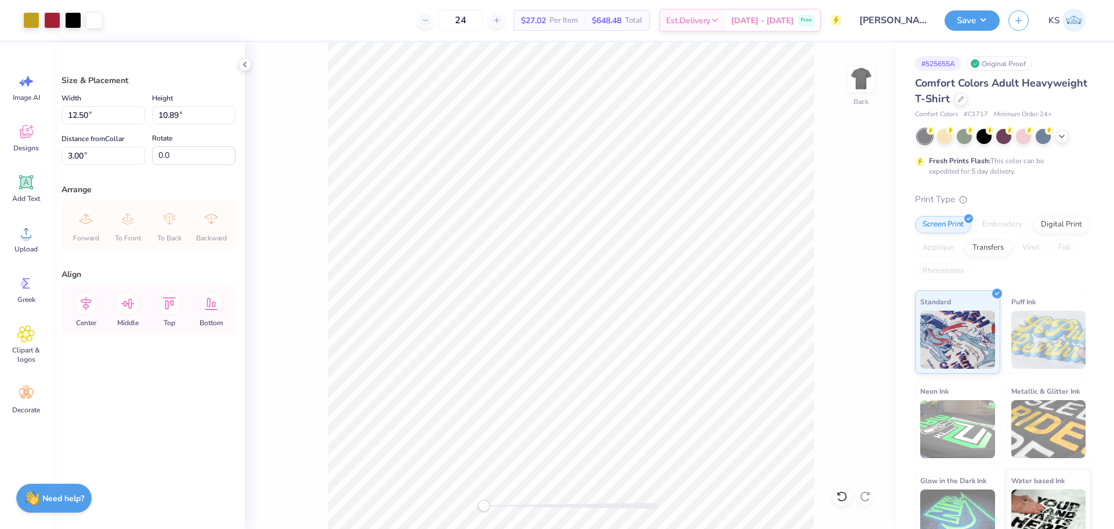
click at [409, 504] on div "Back" at bounding box center [571, 285] width 652 height 486
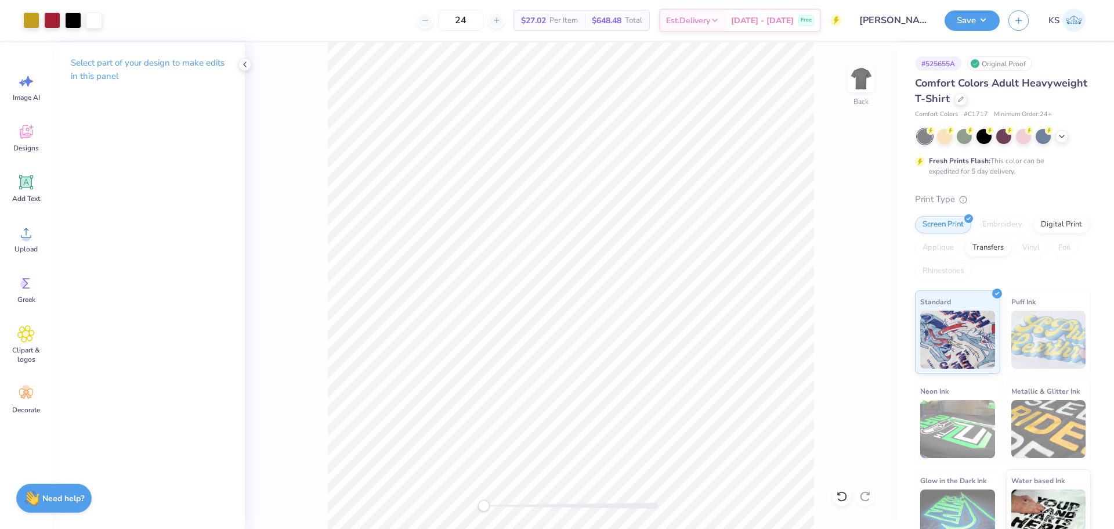
drag, startPoint x: 536, startPoint y: 501, endPoint x: 797, endPoint y: 6, distance: 559.3
click at [797, 6] on div "Art colors 24 $27.02 Per Item $648.48 Total Est. Delivery Oct 10 - 13 Free Desi…" at bounding box center [557, 264] width 1114 height 529
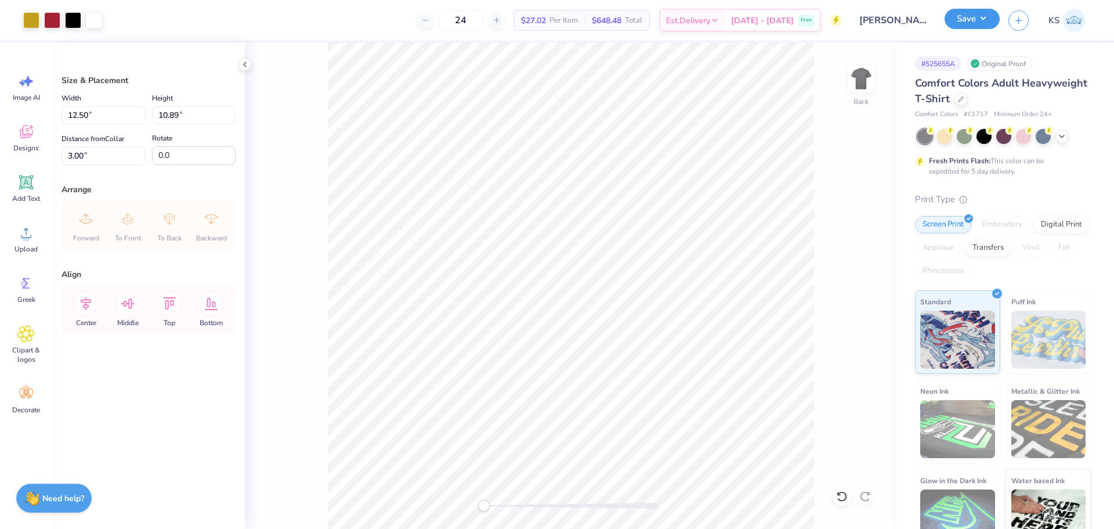
click at [976, 25] on button "Save" at bounding box center [972, 19] width 55 height 20
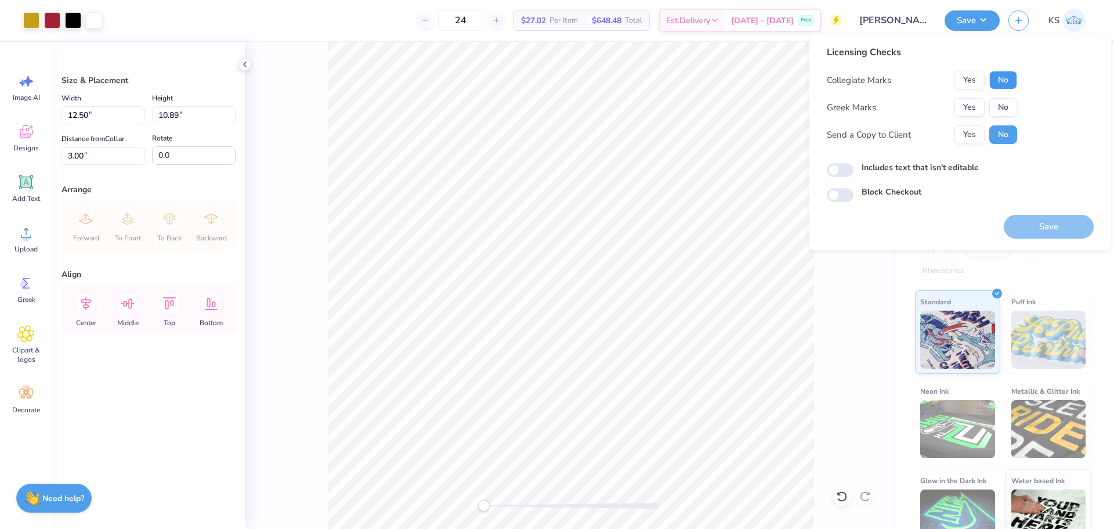
click at [994, 84] on button "No" at bounding box center [1003, 80] width 28 height 19
click at [978, 106] on button "Yes" at bounding box center [969, 107] width 30 height 19
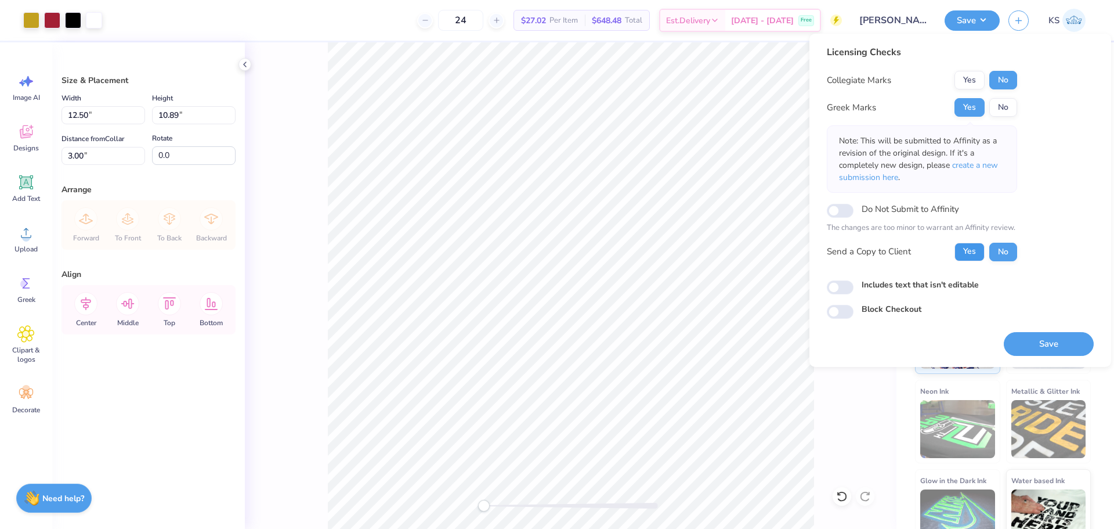
click at [981, 252] on button "Yes" at bounding box center [969, 252] width 30 height 19
click at [1029, 341] on button "Save" at bounding box center [1049, 344] width 90 height 24
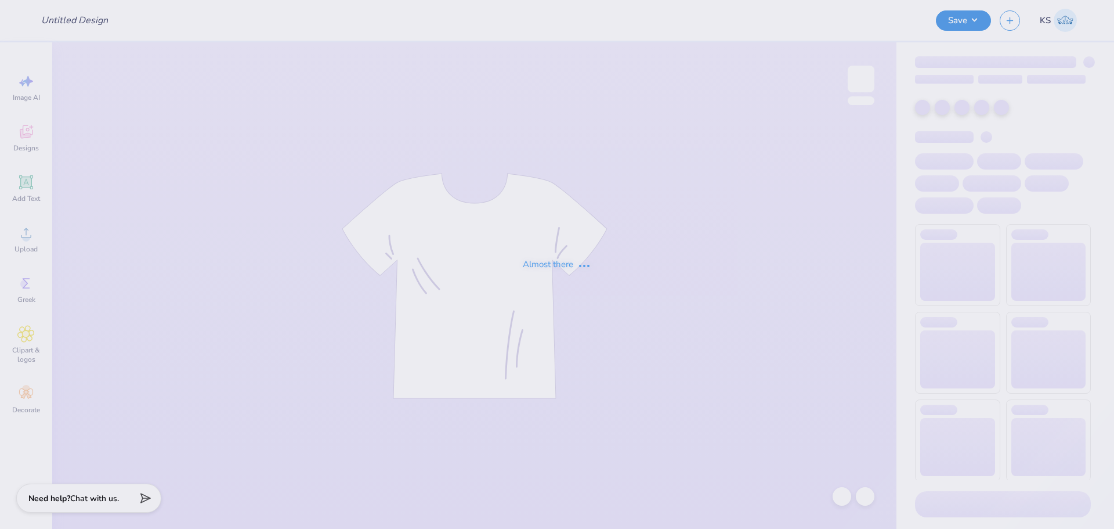
type input "[PERSON_NAME] : [US_STATE][GEOGRAPHIC_DATA]: [GEOGRAPHIC_DATA]"
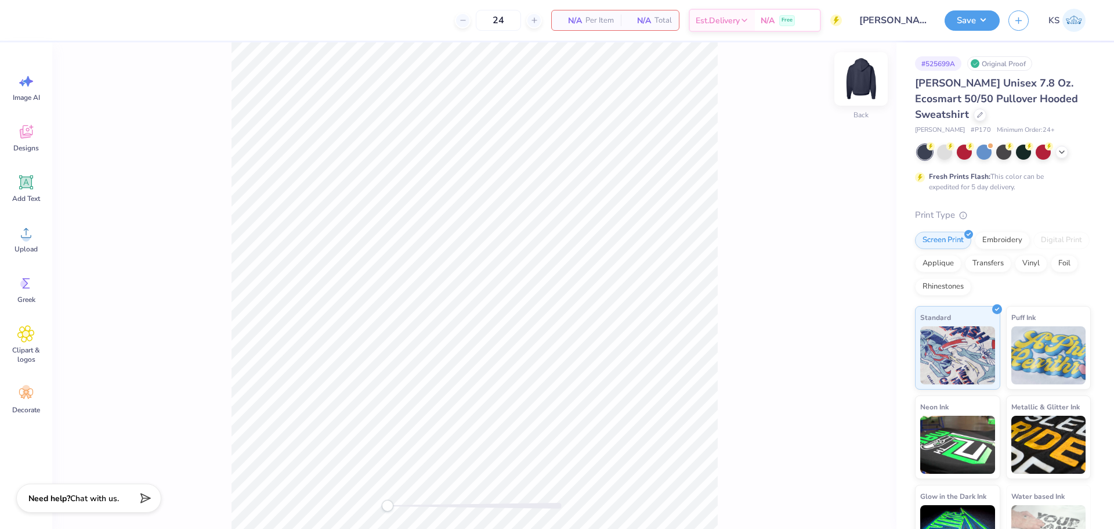
click at [866, 75] on img at bounding box center [861, 79] width 46 height 46
click at [21, 245] on span "Upload" at bounding box center [26, 248] width 23 height 9
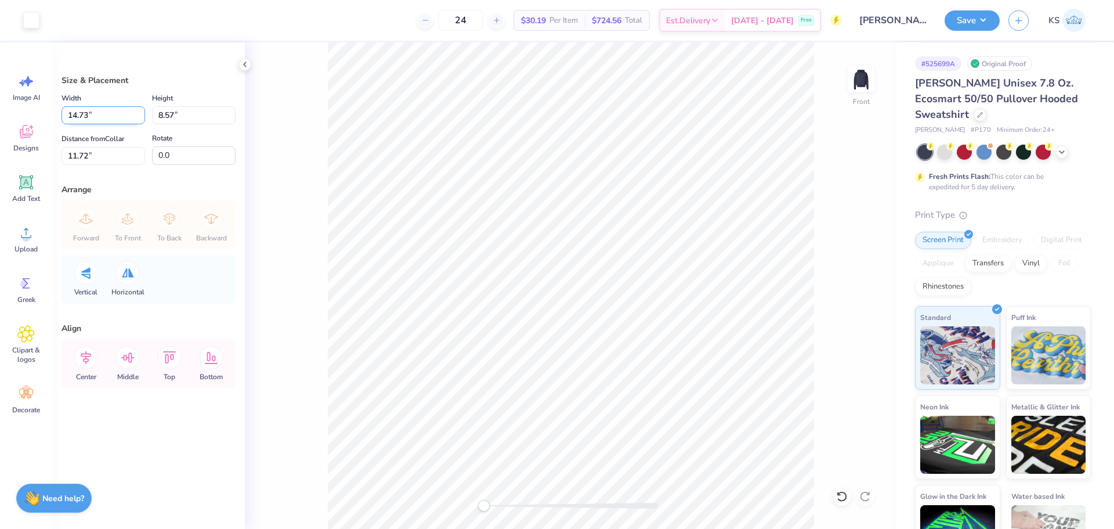
click at [107, 117] on input "14.73" at bounding box center [104, 115] width 84 height 18
type input "12.50"
type input "7.27"
click at [93, 165] on div "Size & Placement Width 12.50 12.50 " Height 7.27 7.27 " Distance from Collar 12…" at bounding box center [148, 285] width 193 height 486
click at [95, 161] on input "12.36" at bounding box center [104, 156] width 84 height 18
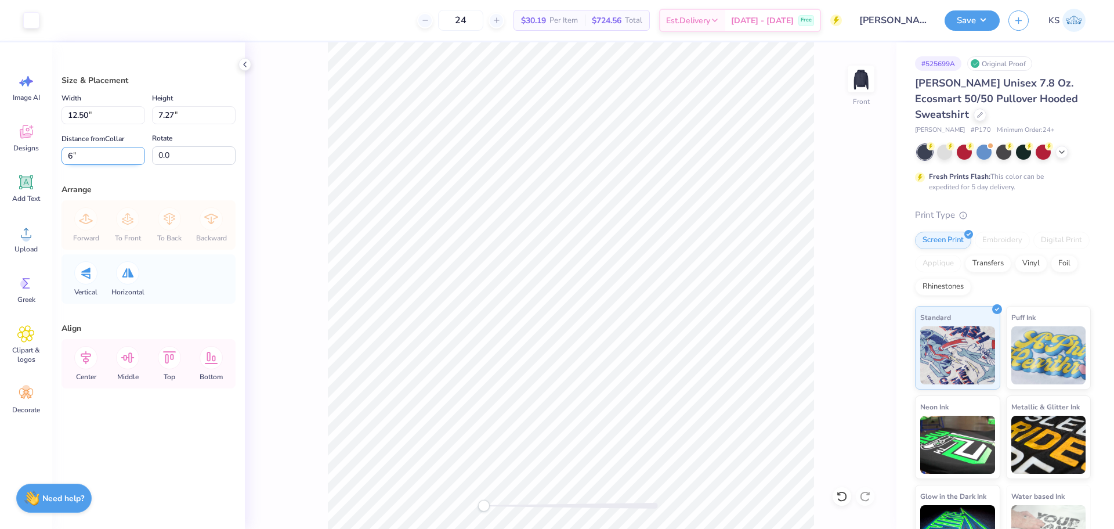
type input "6"
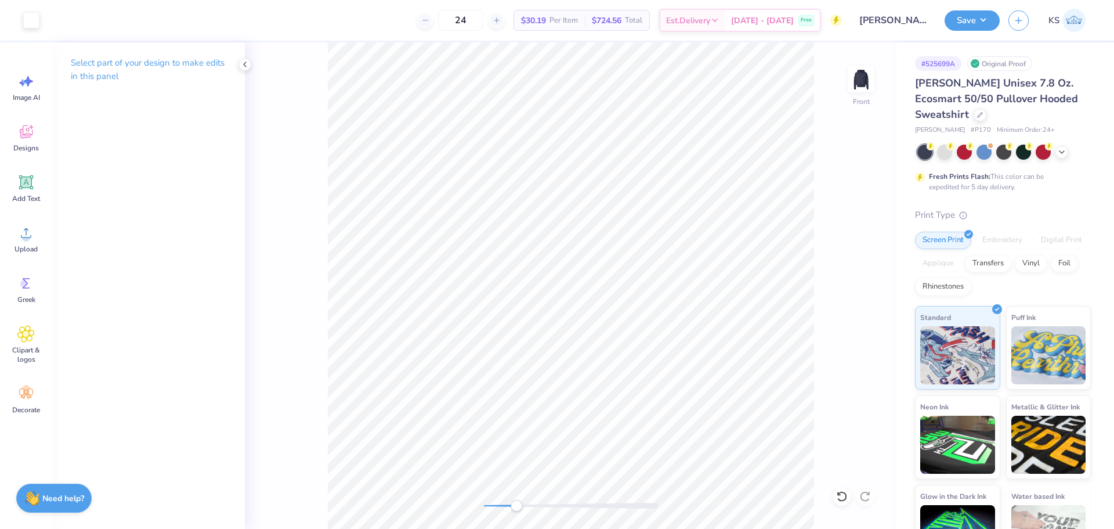
drag, startPoint x: 512, startPoint y: 508, endPoint x: 516, endPoint y: 500, distance: 8.8
click at [515, 506] on div at bounding box center [571, 505] width 174 height 6
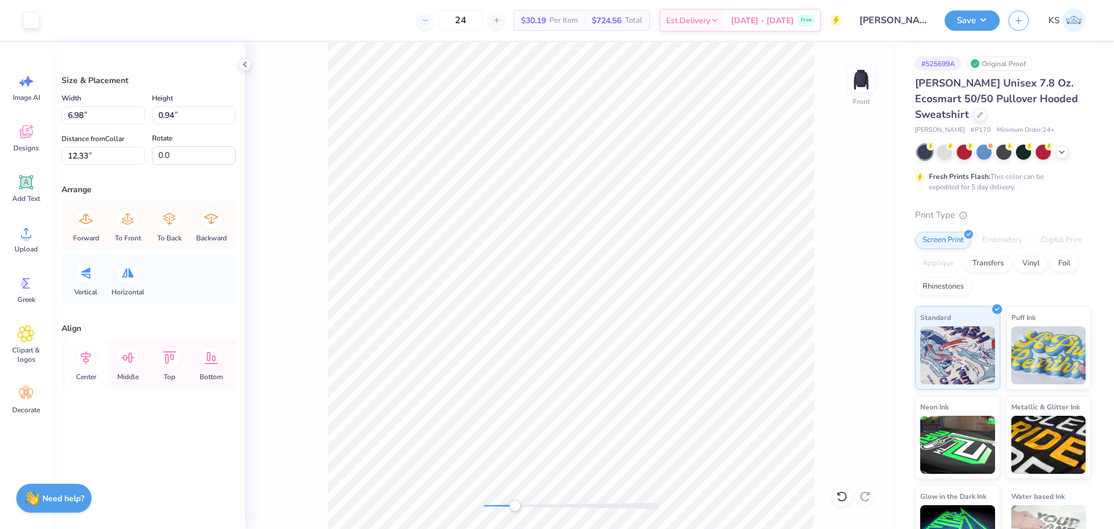
click at [91, 355] on icon at bounding box center [86, 357] width 10 height 13
drag, startPoint x: 89, startPoint y: 353, endPoint x: 98, endPoint y: 350, distance: 9.2
click at [89, 353] on icon at bounding box center [86, 357] width 10 height 13
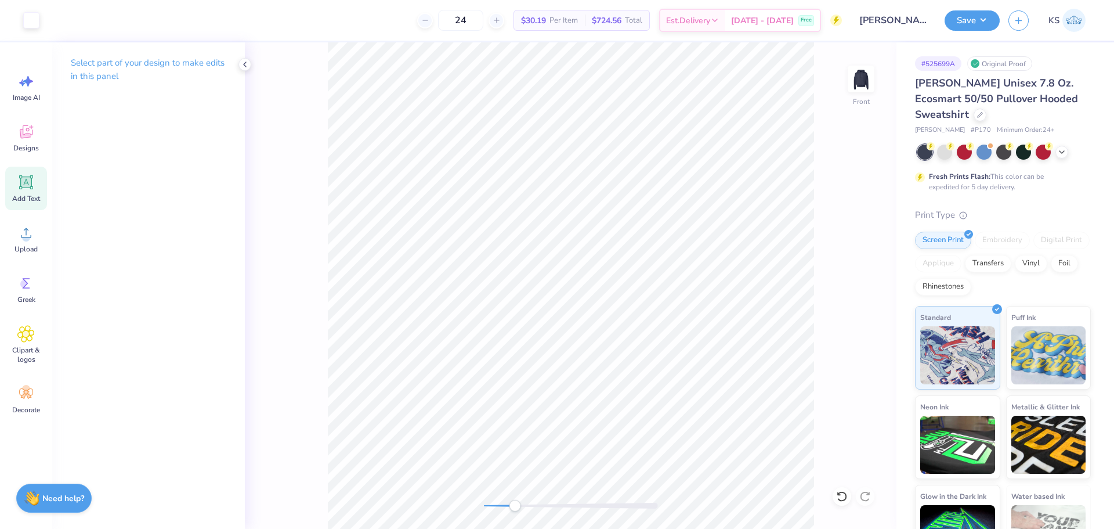
click at [34, 186] on icon at bounding box center [25, 181] width 17 height 17
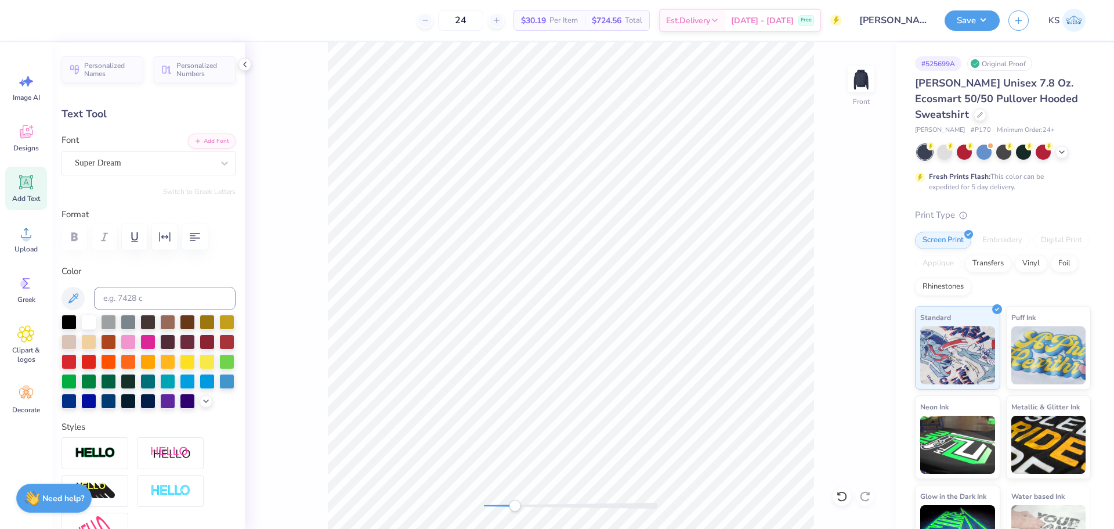
scroll to position [10, 1]
type textarea "2025"
click at [216, 136] on button "Add Font" at bounding box center [212, 139] width 48 height 15
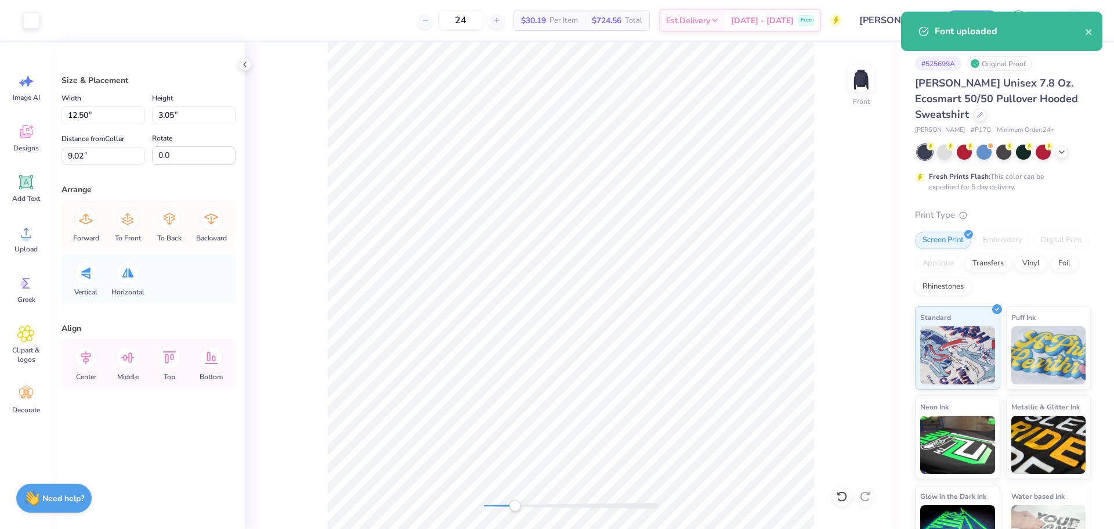
type input "2.79"
type input "1.02"
type input "6.70"
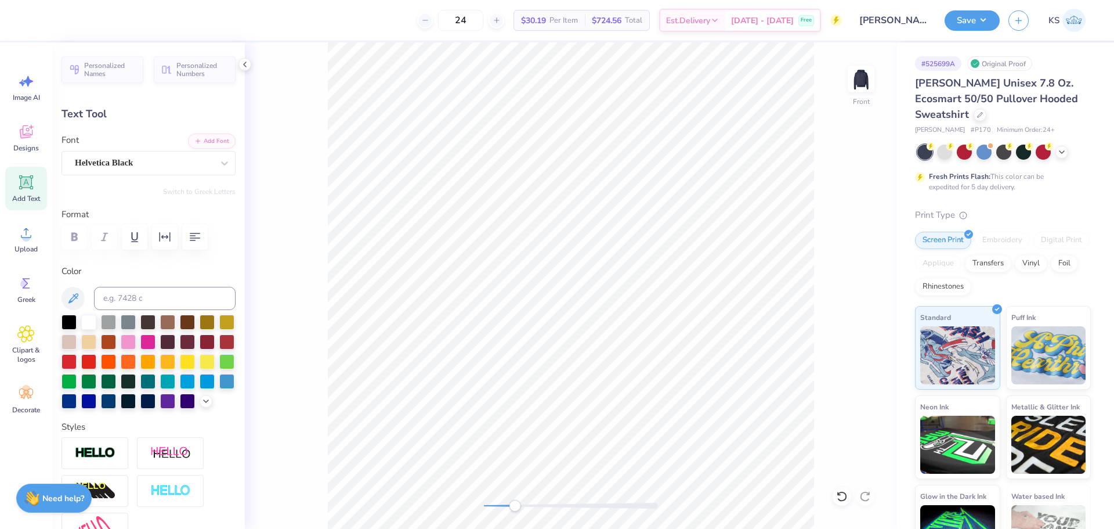
type input "3.14"
type input "0.89"
type input "7.09"
type input "-6.5"
type input "2.87"
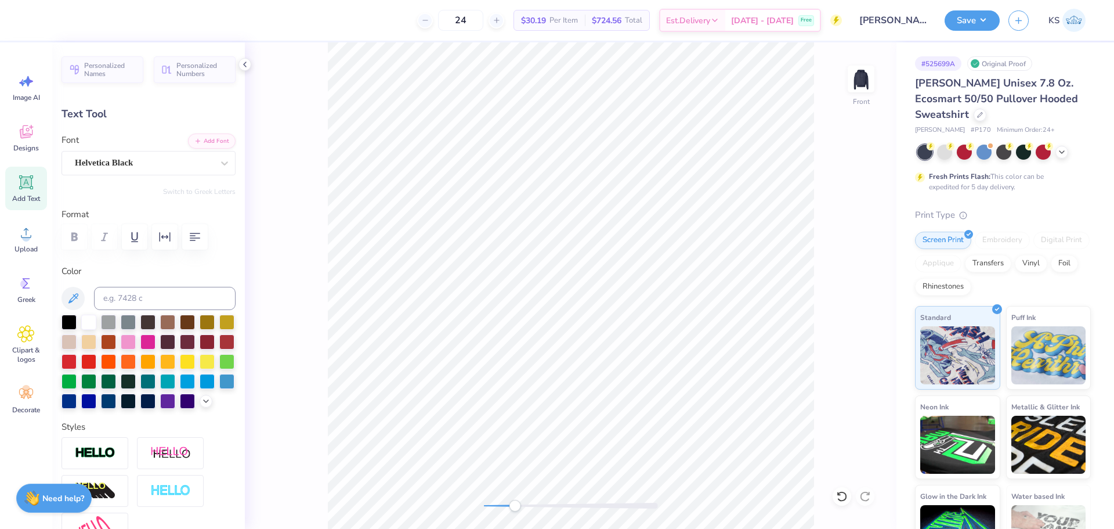
type input "1.10"
type input "6.75"
type input "0.0"
click at [475, 504] on div "Front" at bounding box center [571, 285] width 652 height 486
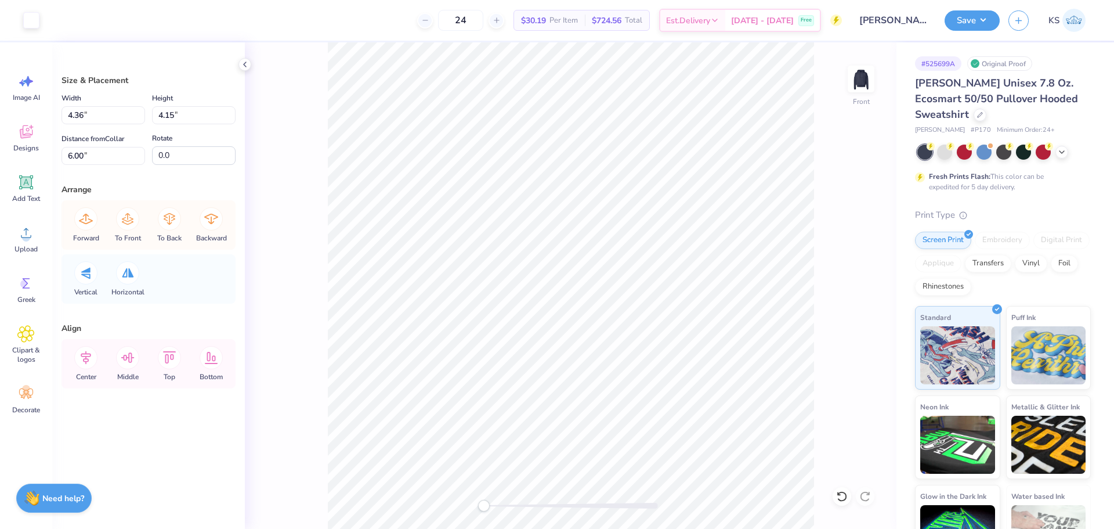
type input "3.98"
type input "3.79"
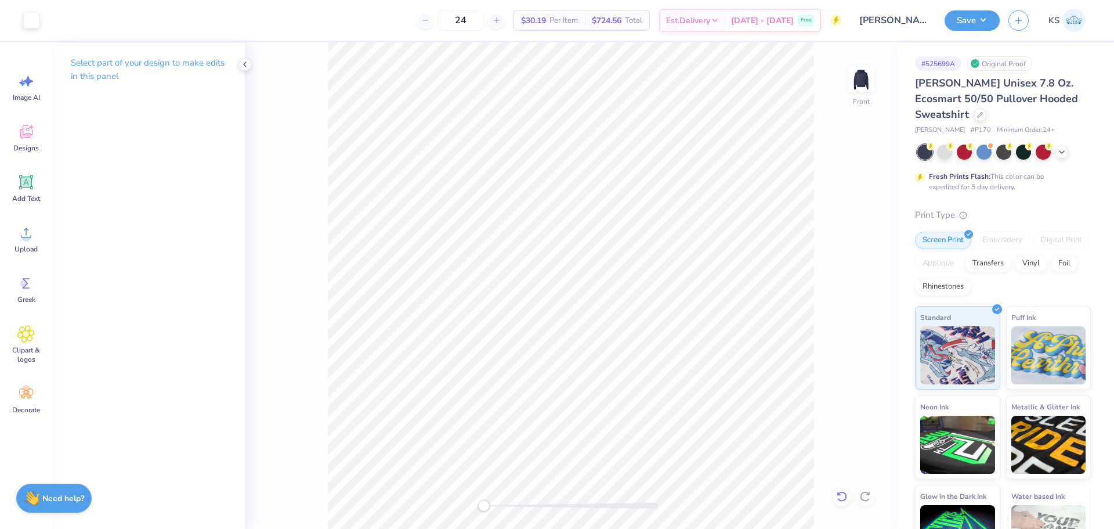
click at [840, 498] on icon at bounding box center [842, 496] width 12 height 12
click at [842, 497] on icon at bounding box center [842, 496] width 12 height 12
click at [863, 497] on icon at bounding box center [865, 496] width 12 height 12
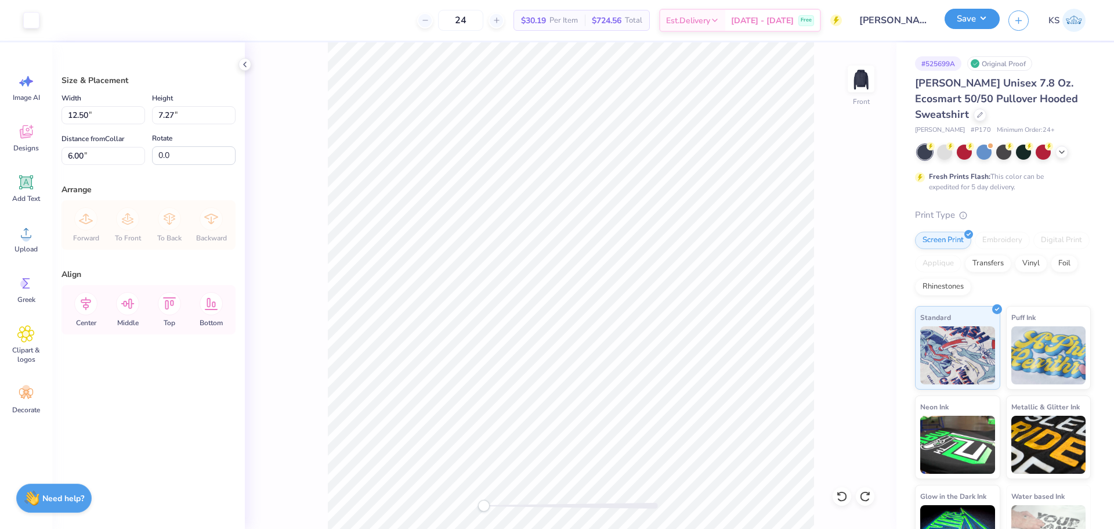
click at [978, 15] on button "Save" at bounding box center [972, 19] width 55 height 20
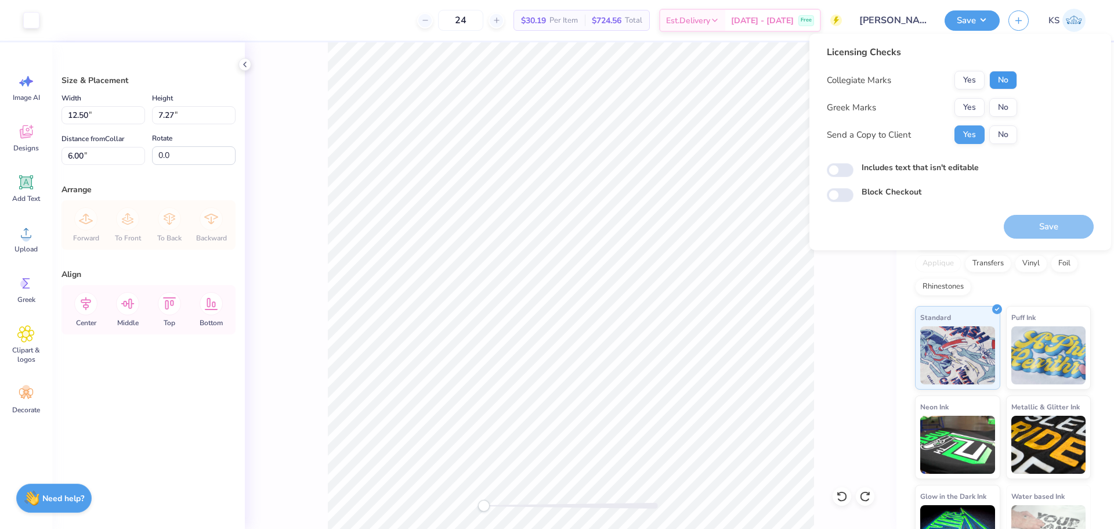
click at [1002, 79] on button "No" at bounding box center [1003, 80] width 28 height 19
drag, startPoint x: 1003, startPoint y: 96, endPoint x: 1005, endPoint y: 105, distance: 9.2
click at [1005, 105] on button "No" at bounding box center [1003, 107] width 28 height 19
click at [1022, 228] on button "Save" at bounding box center [1049, 227] width 90 height 24
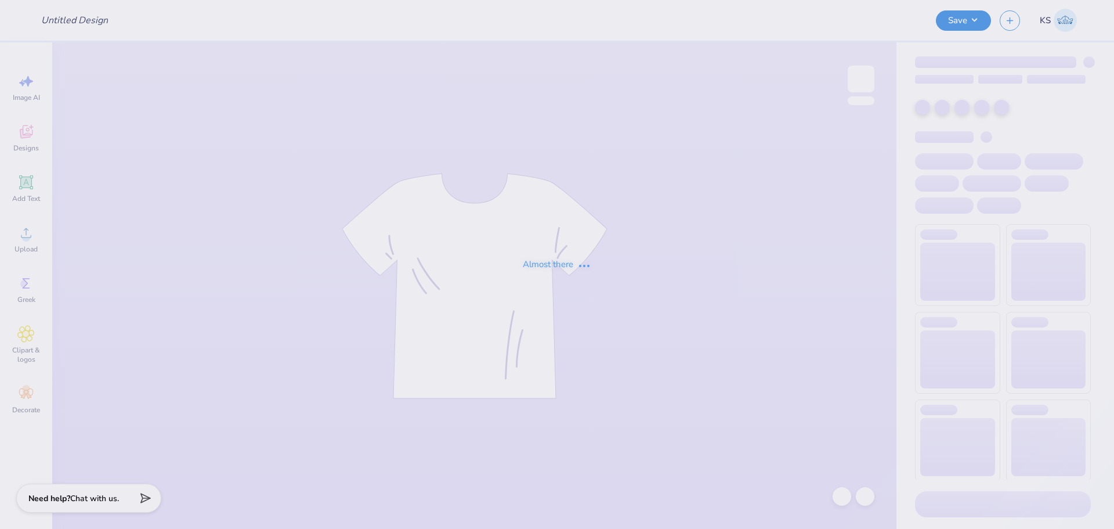
type input "[PERSON_NAME] : [GEOGRAPHIC_DATA][US_STATE]: [PERSON_NAME]"
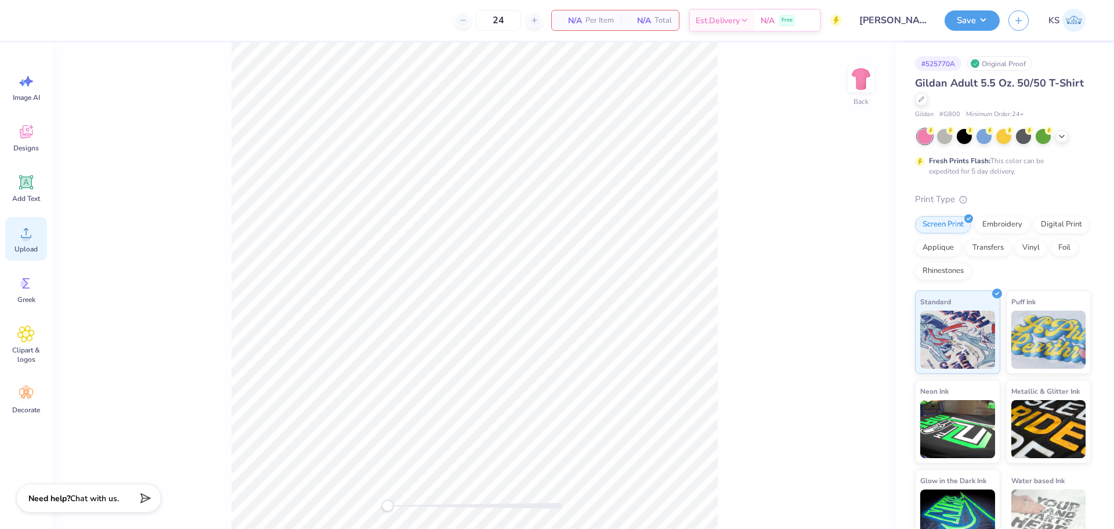
click at [26, 230] on icon at bounding box center [26, 233] width 10 height 10
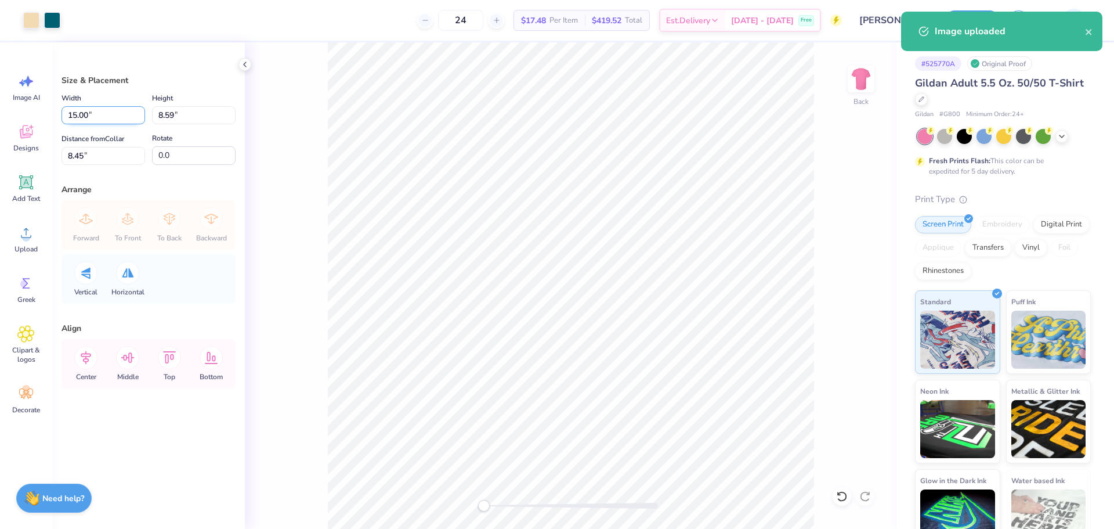
click at [95, 115] on input "15.00" at bounding box center [104, 115] width 84 height 18
type input "12.50"
type input "7.16"
type input "9.17"
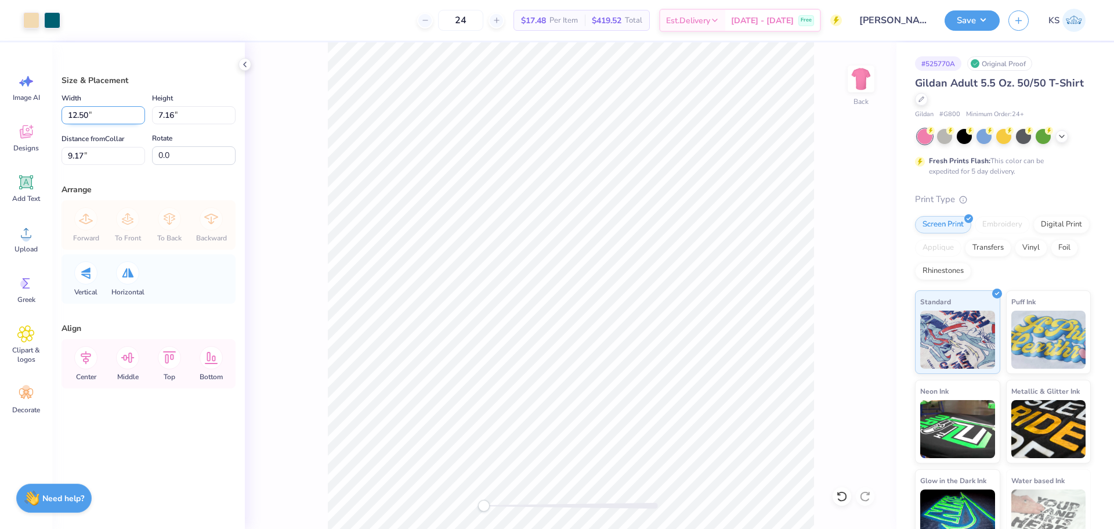
click at [108, 112] on input "12.50" at bounding box center [104, 115] width 84 height 18
type input "12.00"
type input "6.87"
type input "9.31"
click at [102, 110] on input "12.00" at bounding box center [104, 115] width 84 height 18
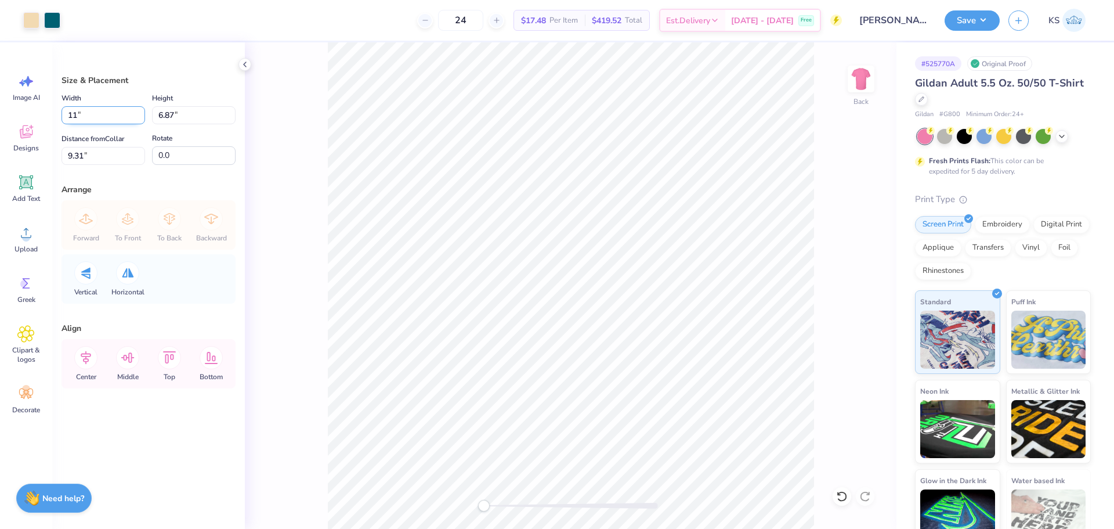
type input "11.00"
type input "6.30"
click at [97, 150] on input "9.60" at bounding box center [104, 156] width 84 height 18
type input "3"
click at [94, 359] on icon at bounding box center [85, 357] width 23 height 23
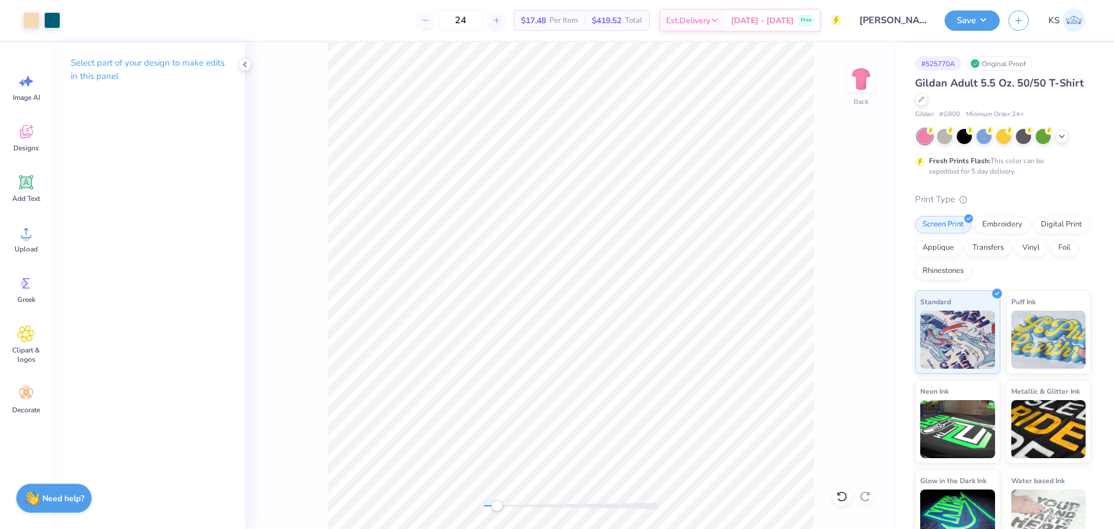
drag, startPoint x: 488, startPoint y: 503, endPoint x: 498, endPoint y: 501, distance: 10.0
click at [498, 504] on div "Accessibility label" at bounding box center [497, 506] width 12 height 12
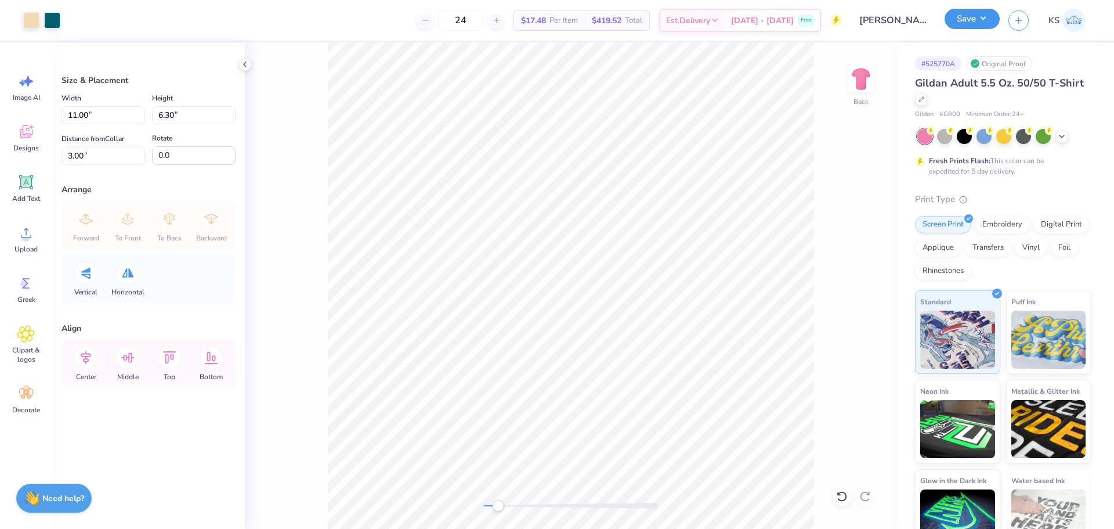
click at [994, 13] on button "Save" at bounding box center [972, 19] width 55 height 20
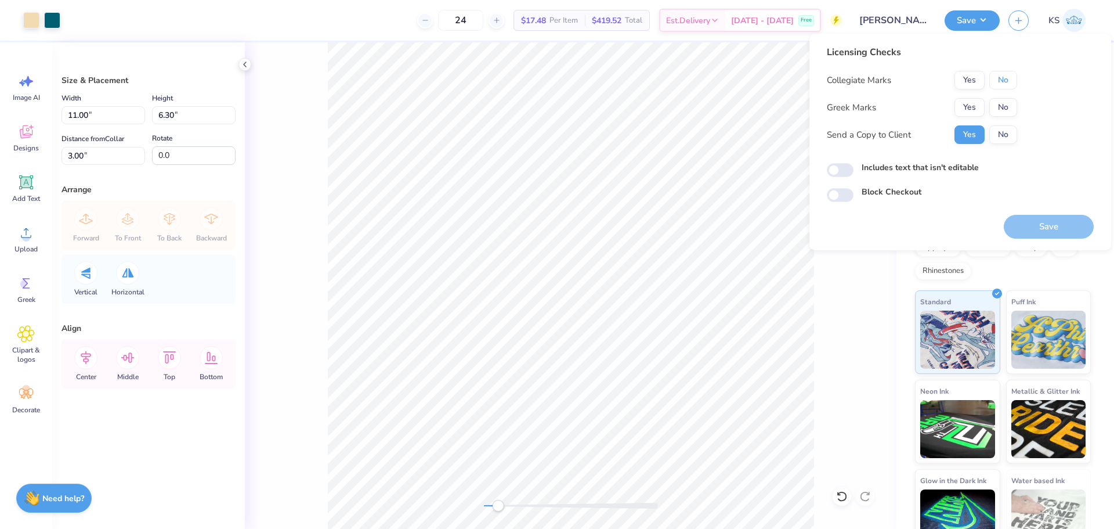
drag, startPoint x: 1000, startPoint y: 86, endPoint x: 994, endPoint y: 93, distance: 8.7
click at [999, 86] on button "No" at bounding box center [1003, 80] width 28 height 19
click at [974, 119] on div "Collegiate Marks Yes No Greek Marks Yes No Send a Copy to Client Yes No" at bounding box center [922, 107] width 190 height 73
click at [976, 110] on button "Yes" at bounding box center [969, 107] width 30 height 19
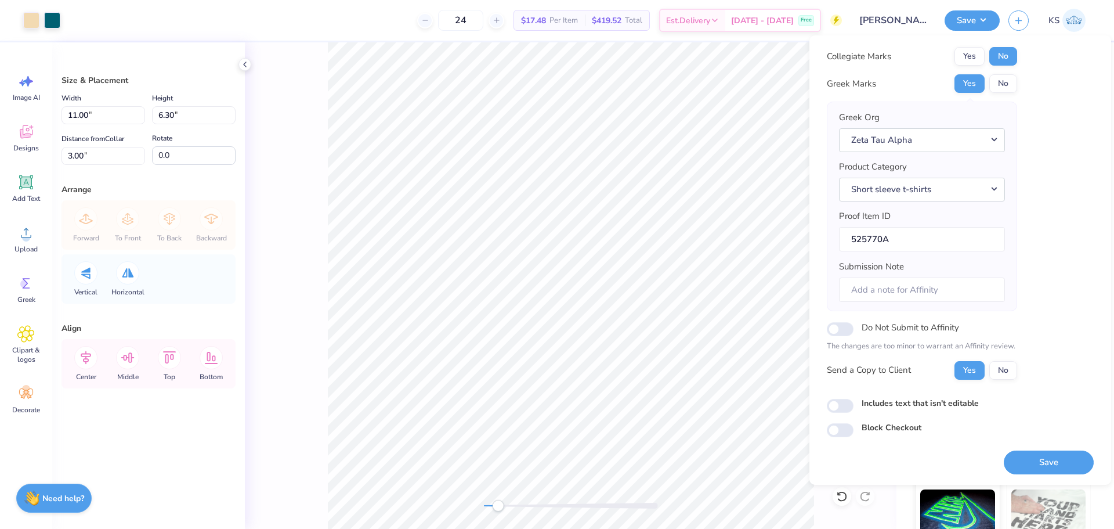
scroll to position [26, 0]
click at [1025, 454] on button "Save" at bounding box center [1049, 462] width 90 height 24
